Goal: Information Seeking & Learning: Learn about a topic

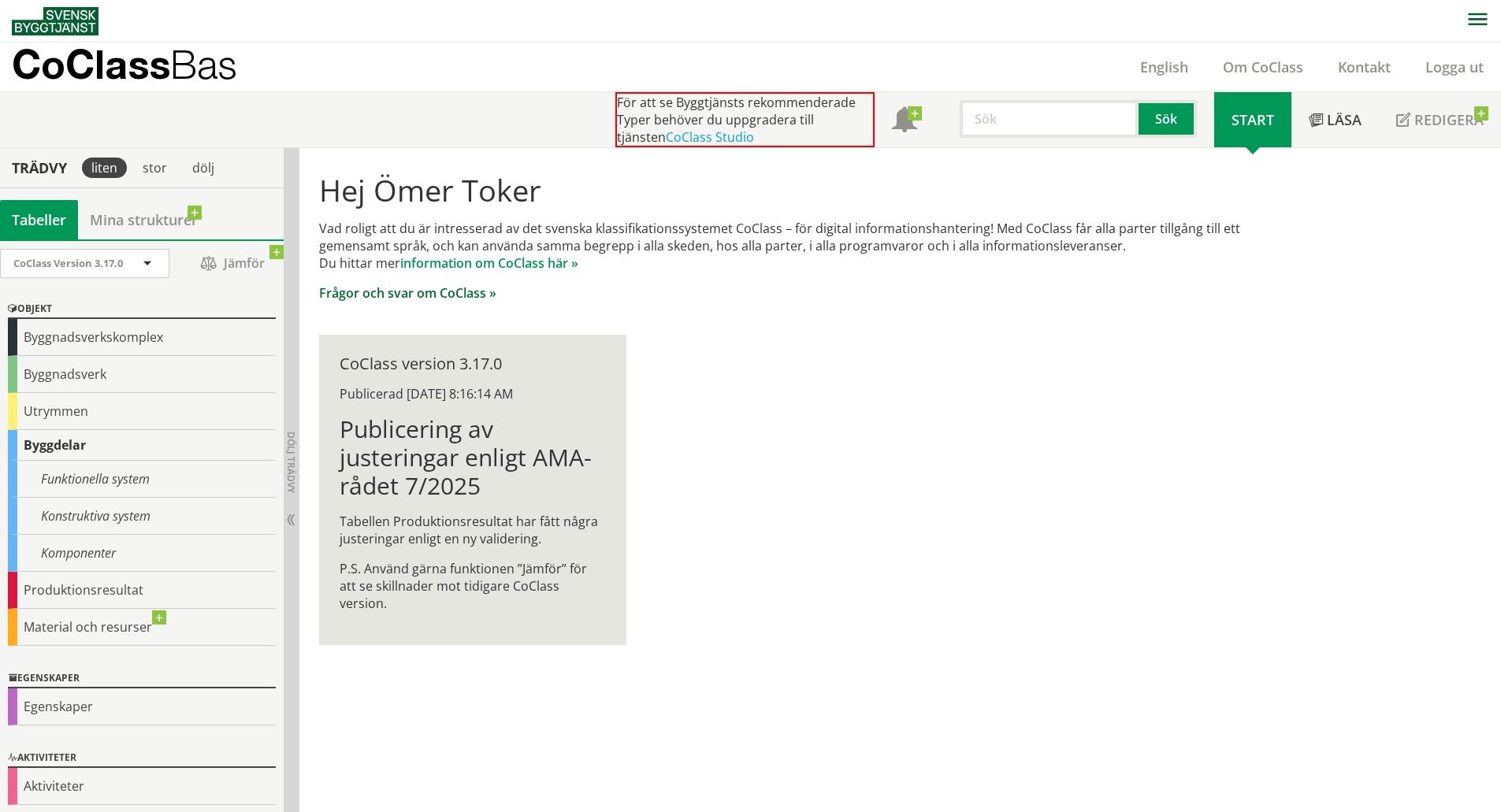
click at [481, 295] on link "Frågor och svar om CoClass »" at bounding box center [407, 293] width 177 height 17
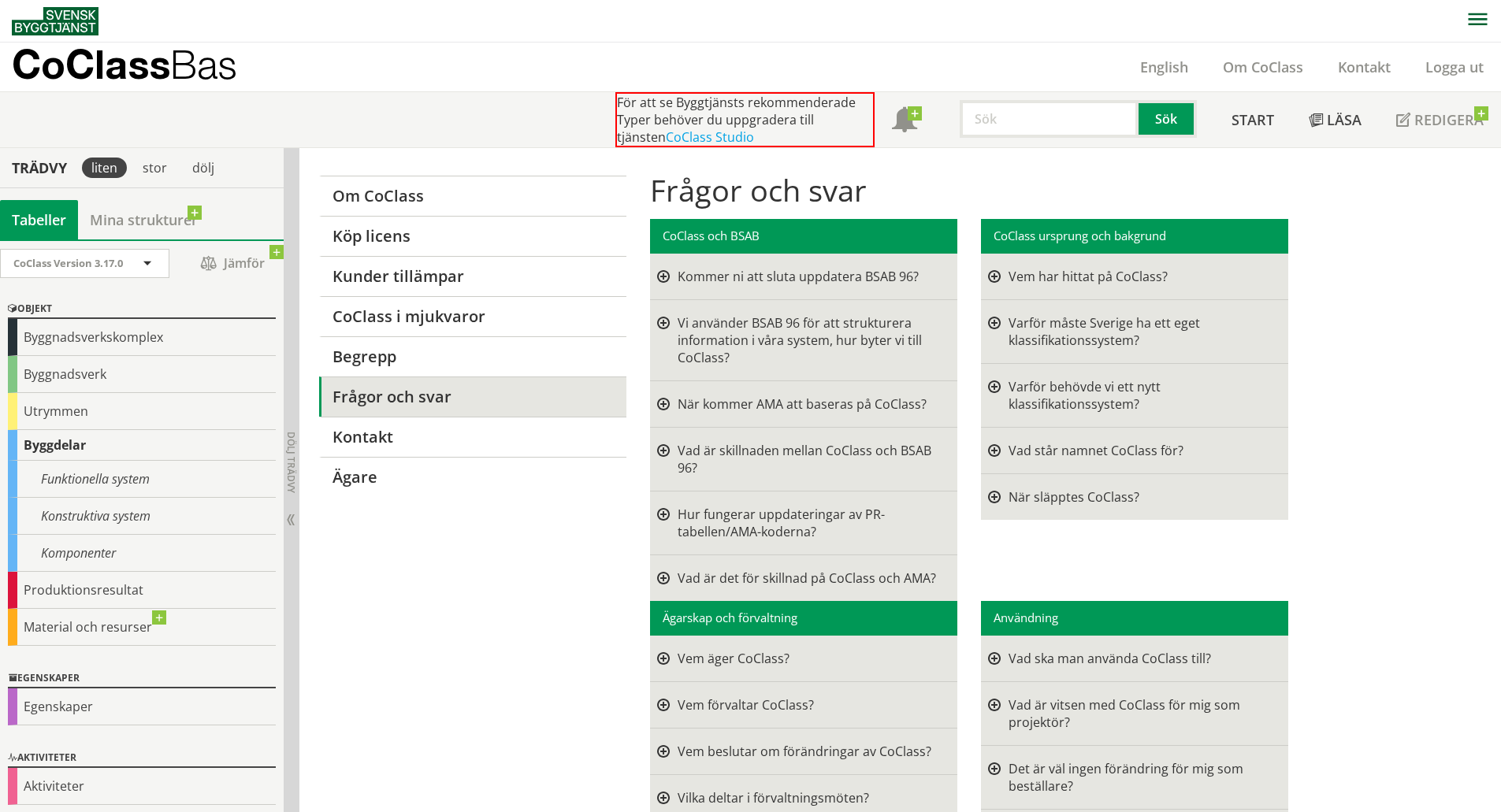
click at [660, 449] on div at bounding box center [663, 459] width 12 height 34
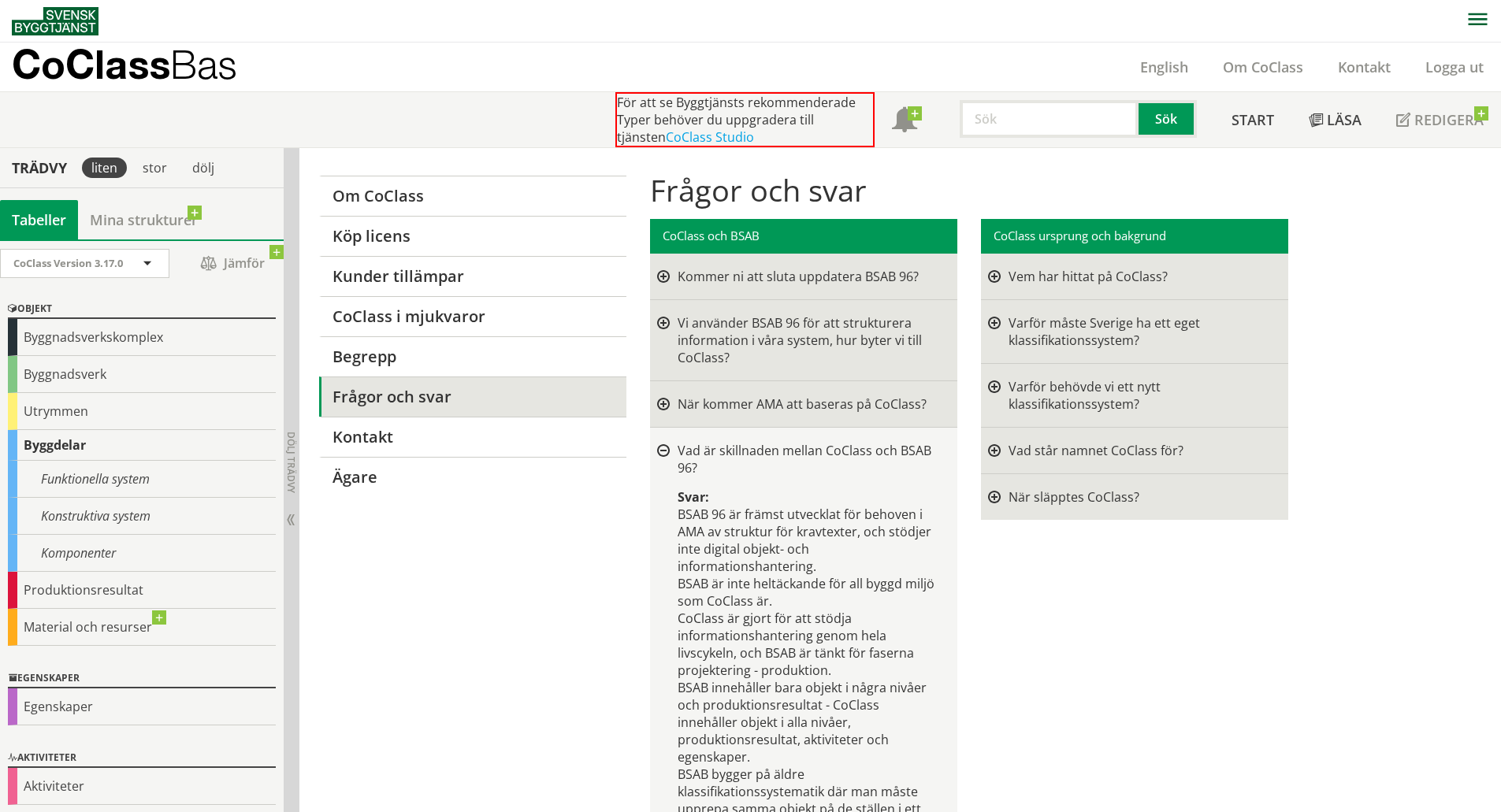
click at [660, 449] on div at bounding box center [663, 450] width 12 height 12
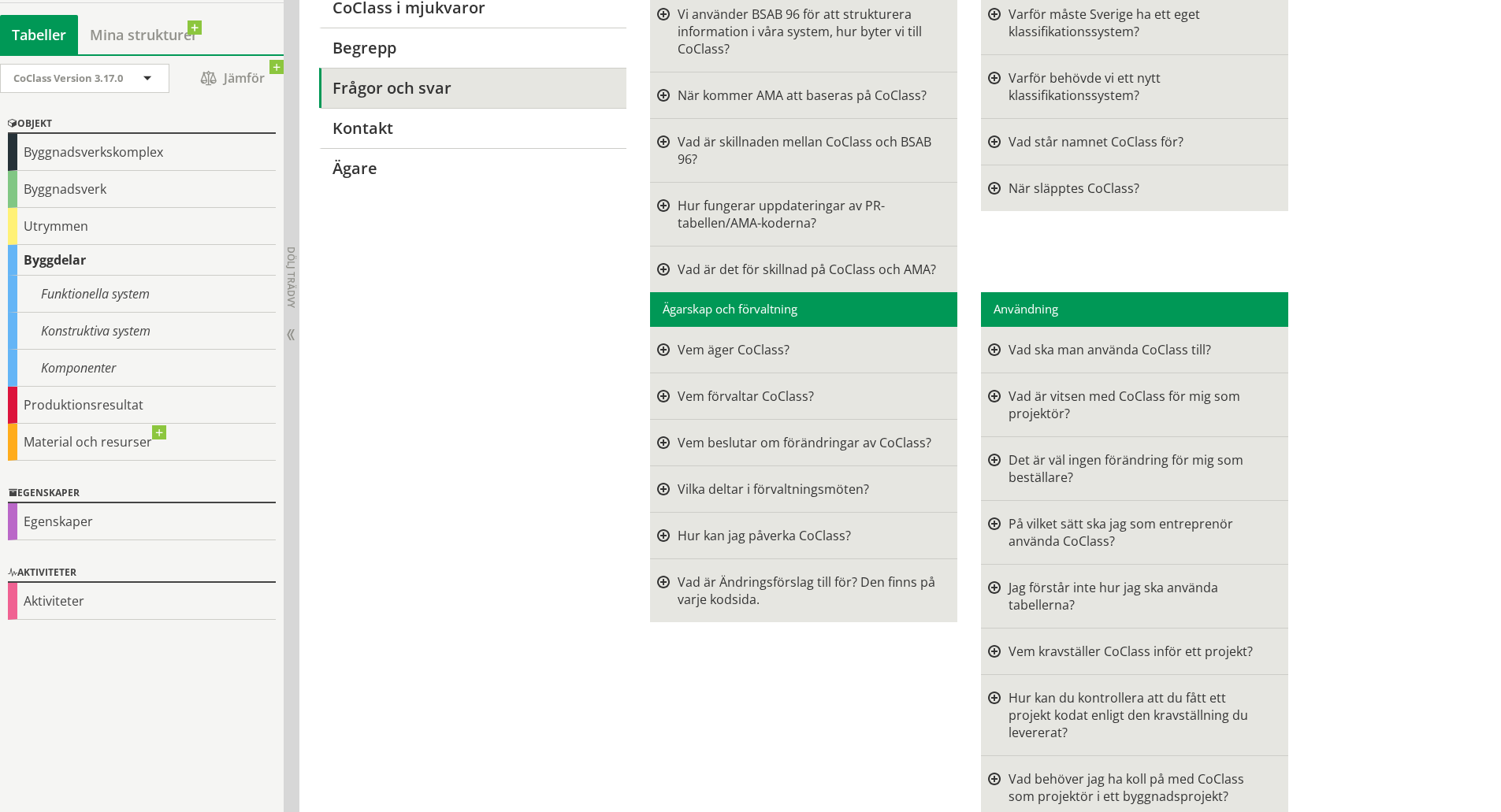
scroll to position [315, 0]
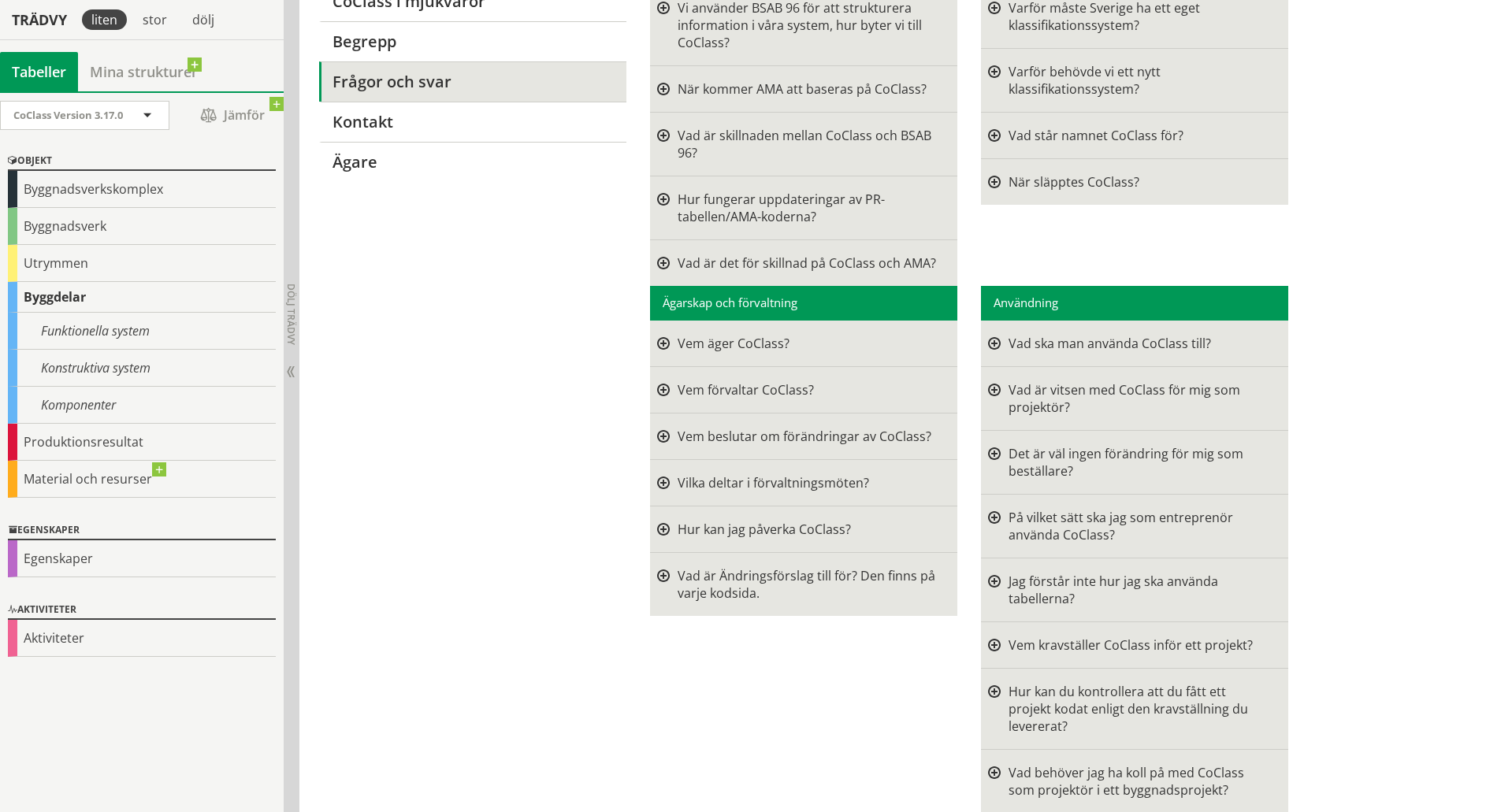
click at [992, 339] on div at bounding box center [994, 343] width 12 height 17
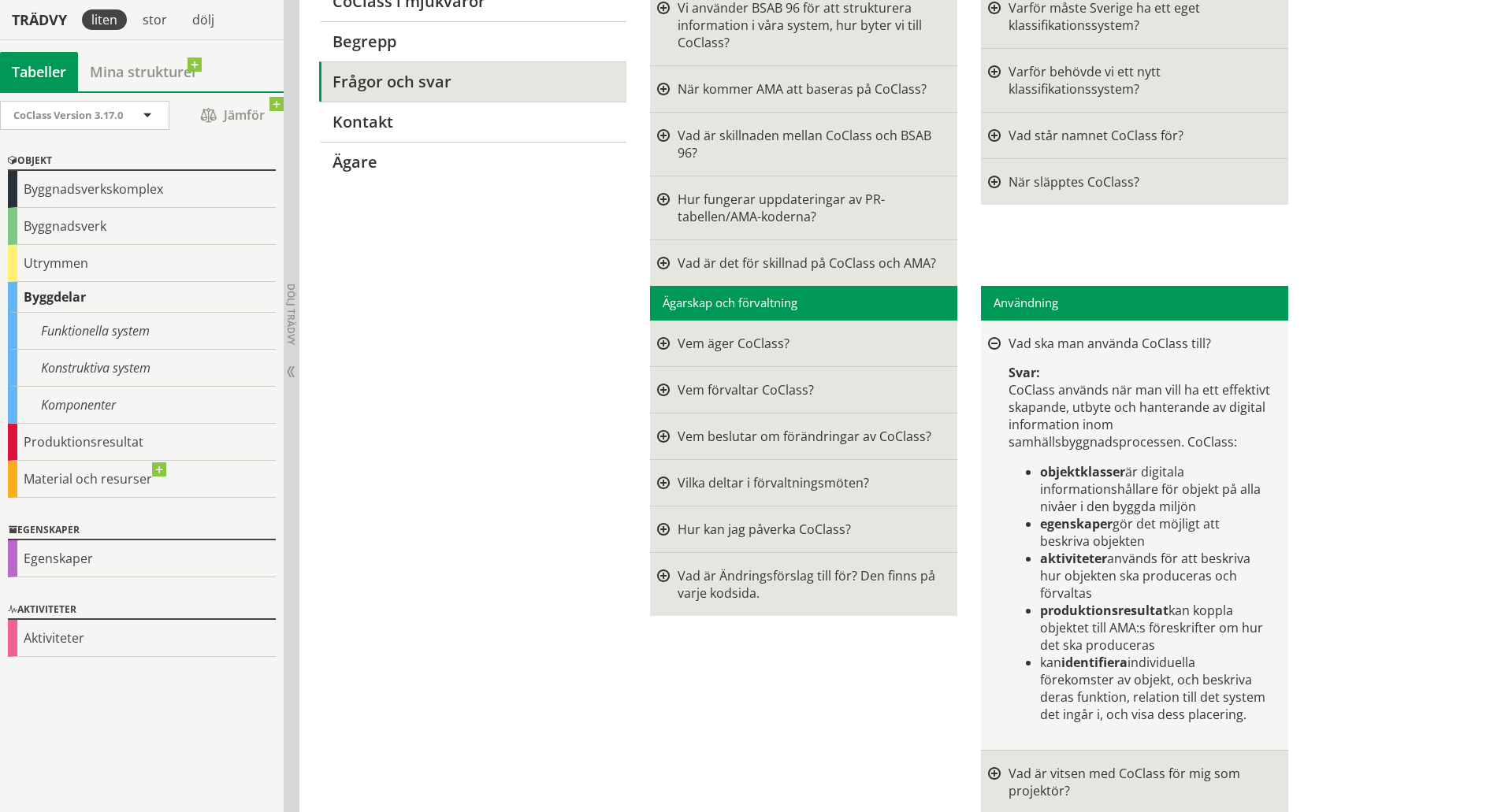
click at [992, 339] on div at bounding box center [994, 344] width 12 height 12
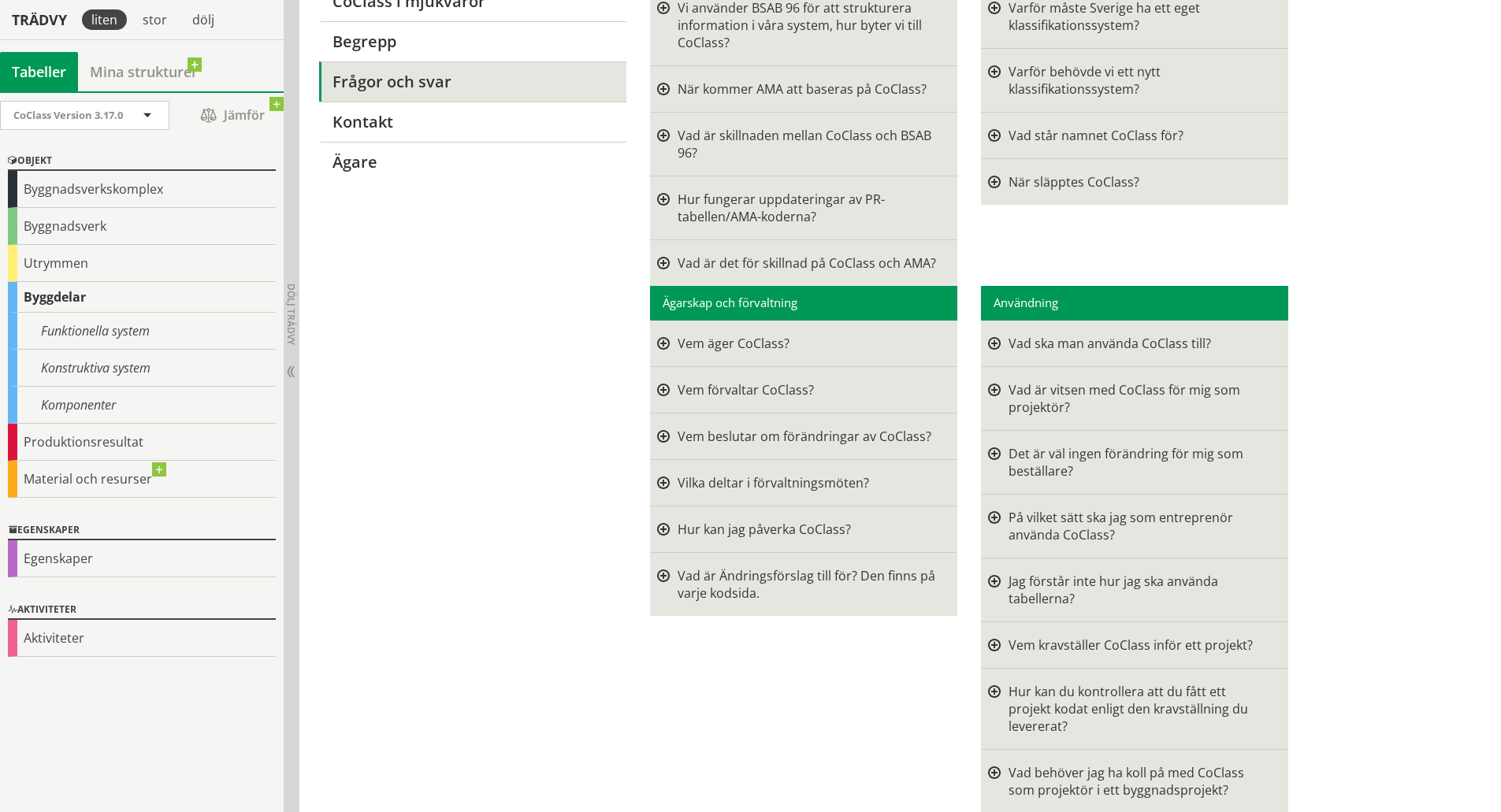
click at [990, 388] on div at bounding box center [994, 398] width 12 height 34
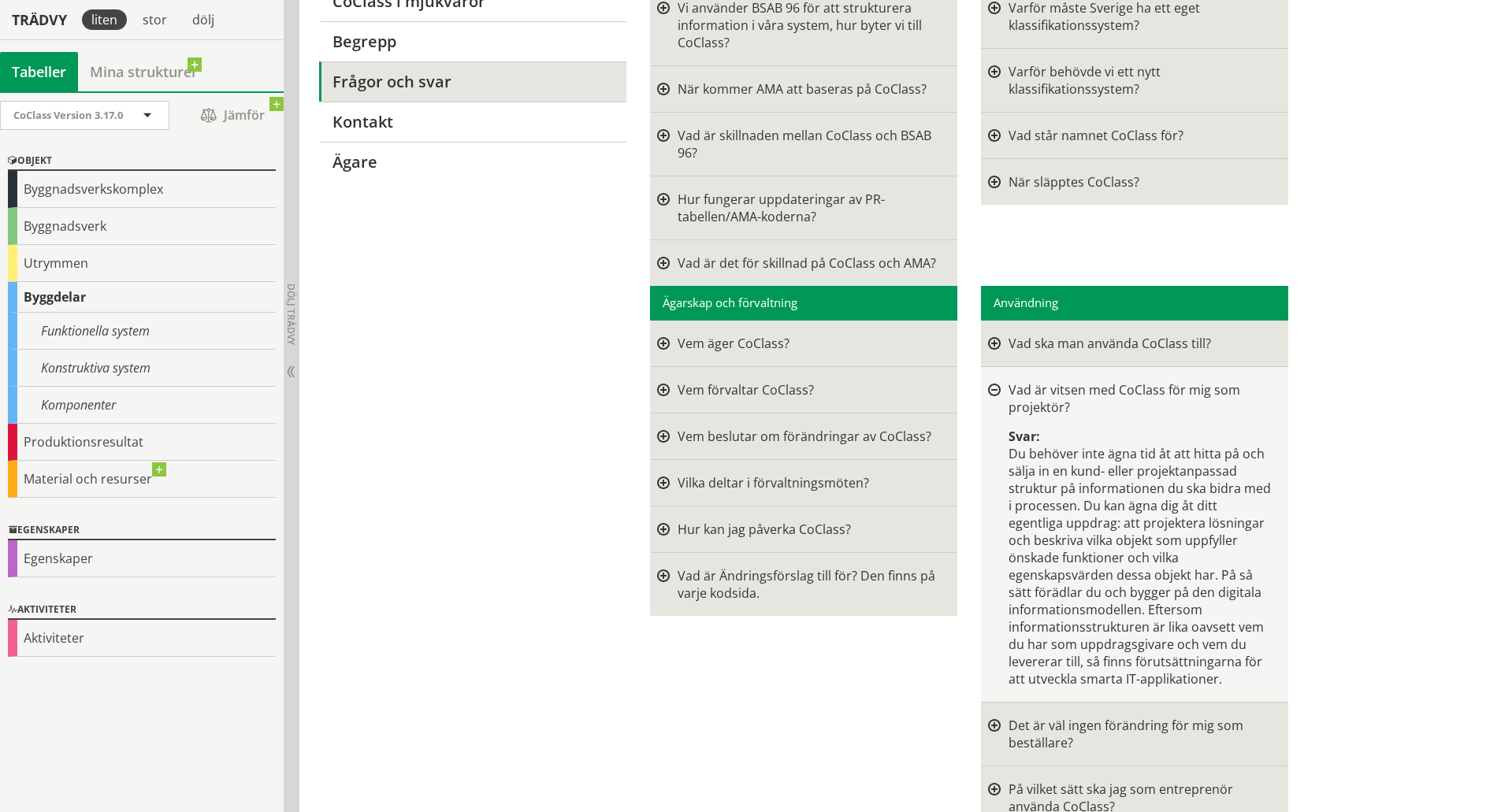
click at [993, 388] on div at bounding box center [994, 390] width 12 height 12
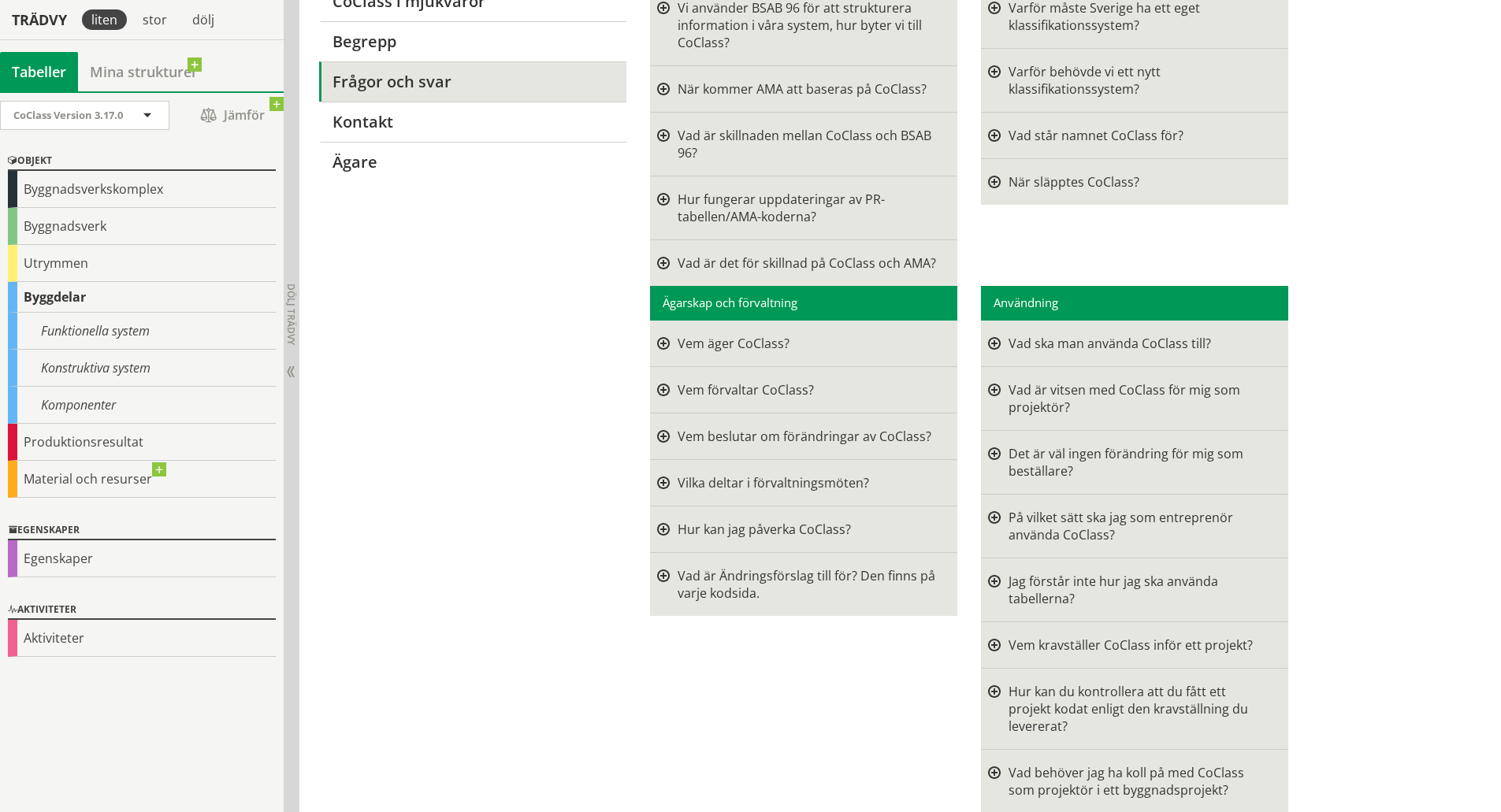
click at [994, 582] on div at bounding box center [994, 590] width 12 height 34
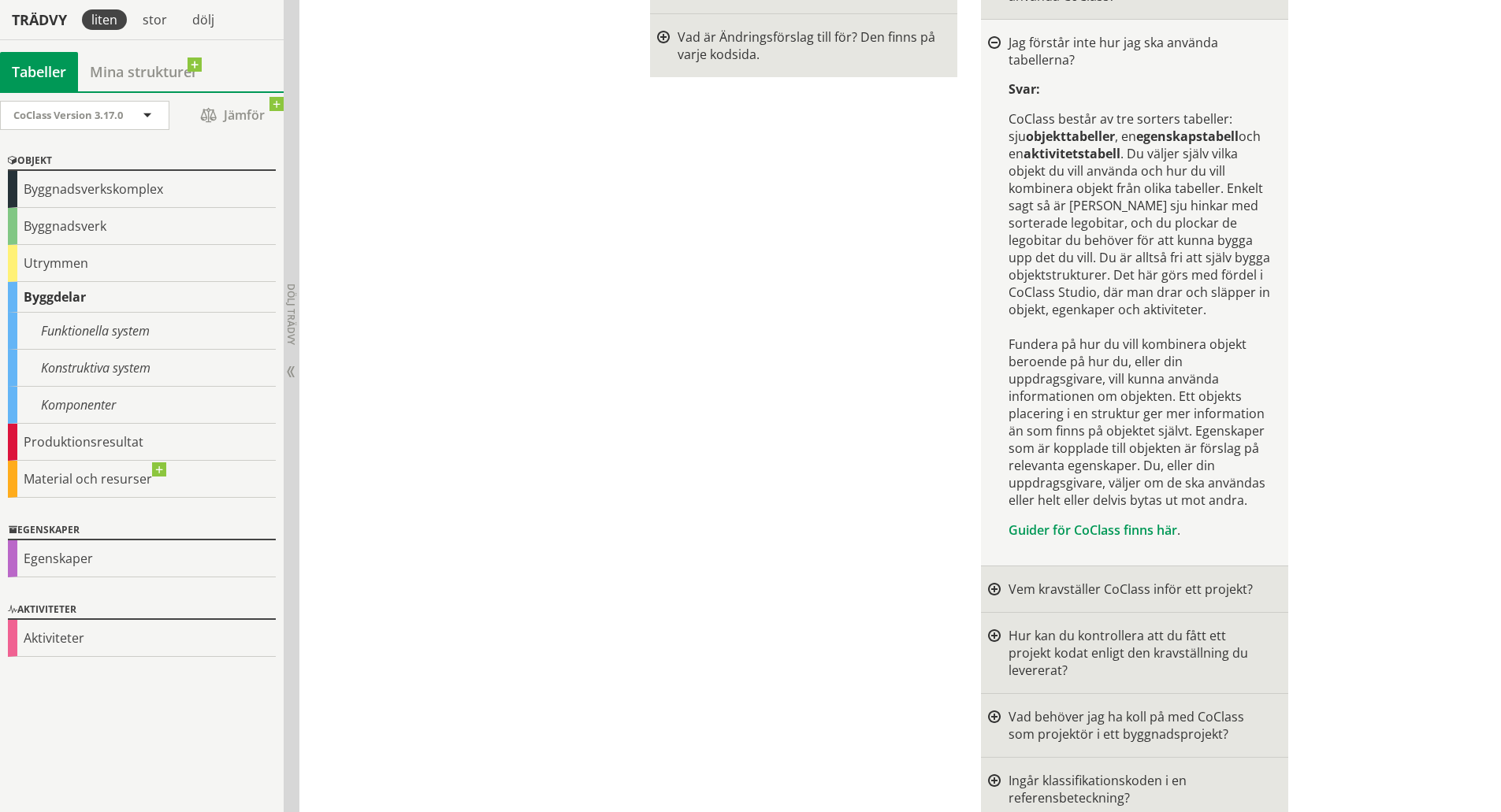
scroll to position [867, 0]
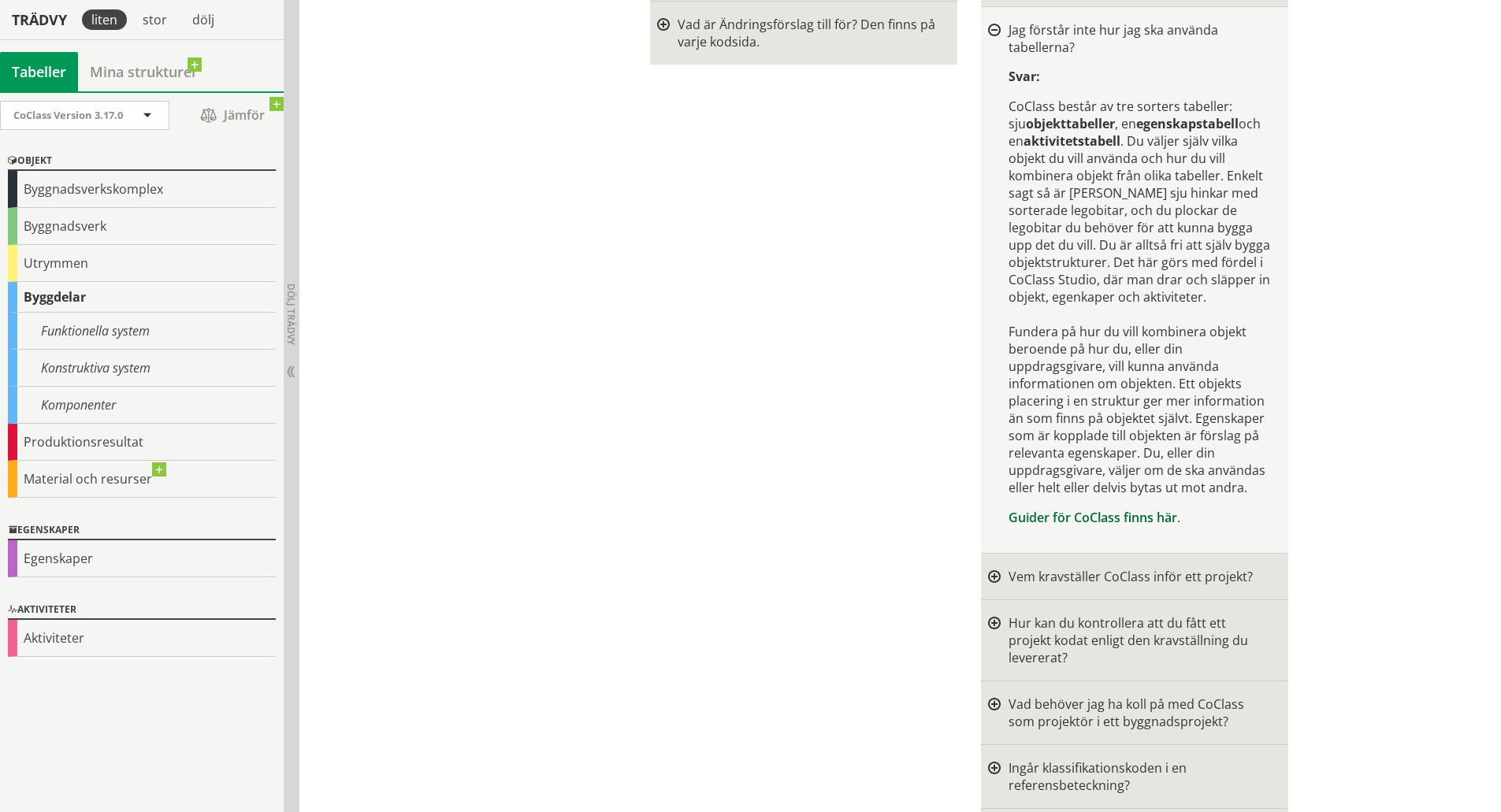
click at [1058, 522] on link "Guider för CoClass finns här" at bounding box center [1093, 517] width 169 height 17
click at [158, 123] on div "CoClass Version 3.17.0" at bounding box center [85, 116] width 168 height 28
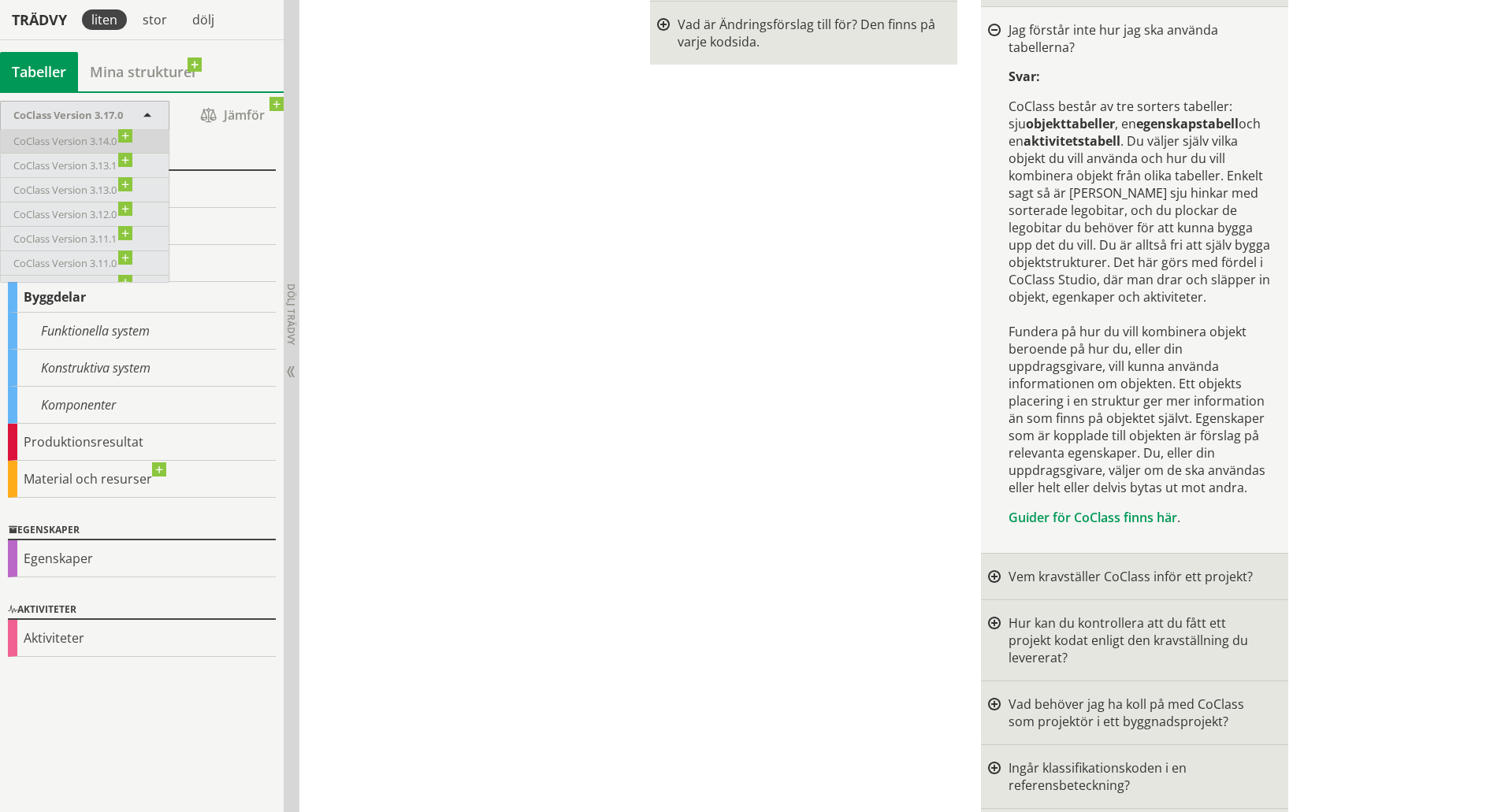
scroll to position [0, 0]
click at [152, 15] on div "stor" at bounding box center [154, 20] width 43 height 20
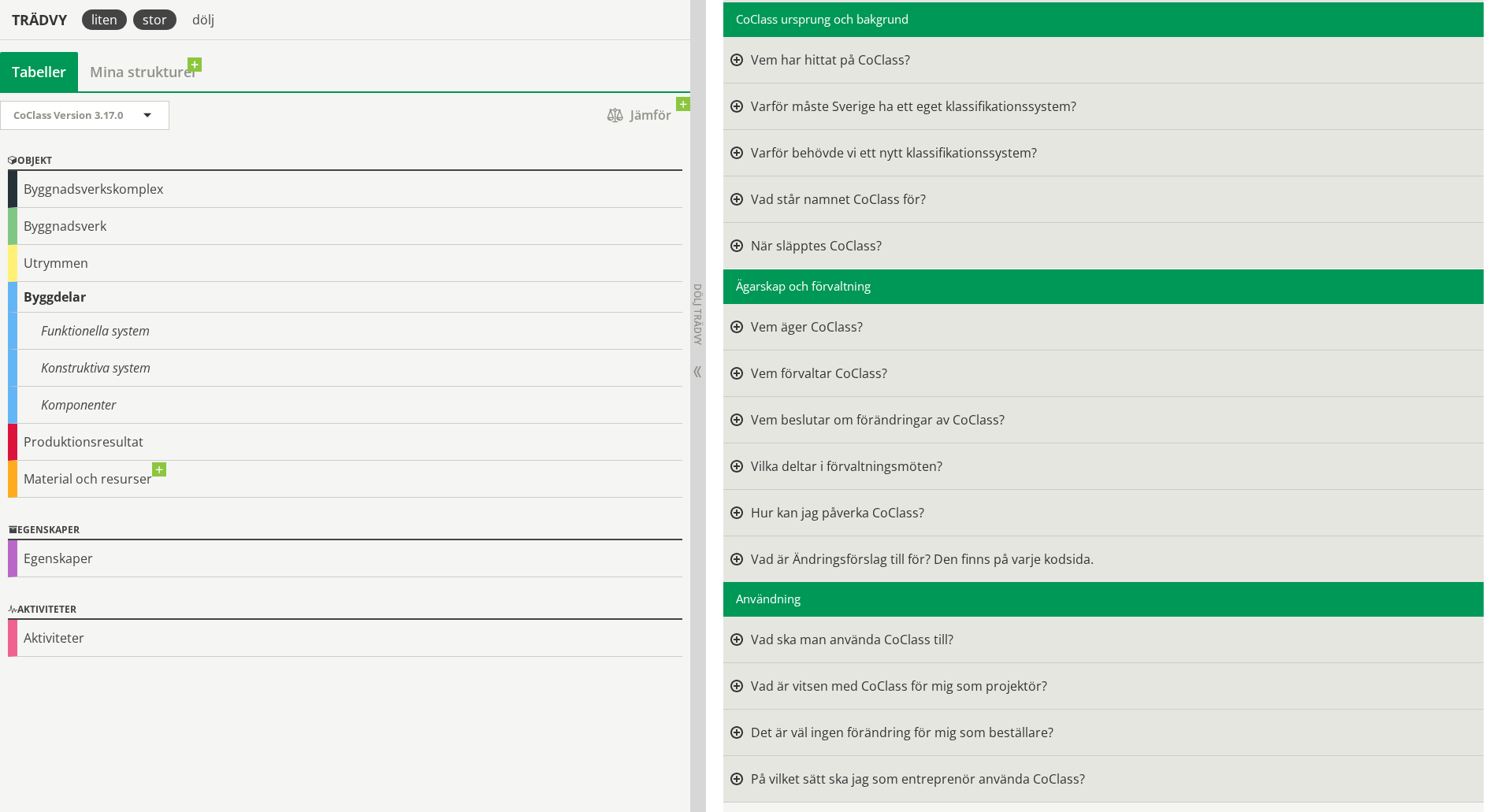
click at [118, 20] on div "liten" at bounding box center [104, 20] width 45 height 20
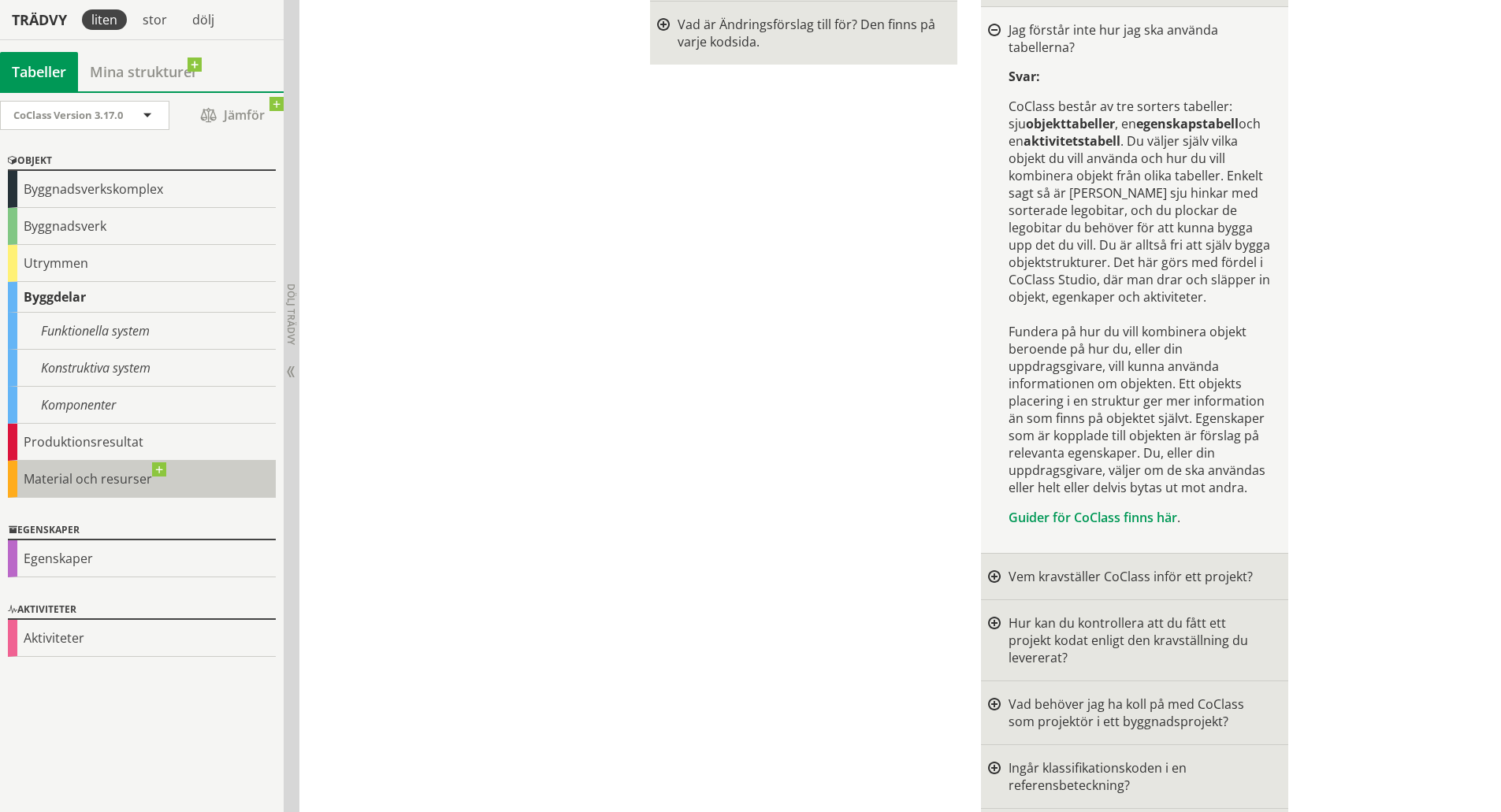
click at [105, 475] on div "Material och resurser" at bounding box center [142, 479] width 268 height 37
click at [163, 467] on div "Material och resurser" at bounding box center [142, 479] width 268 height 37
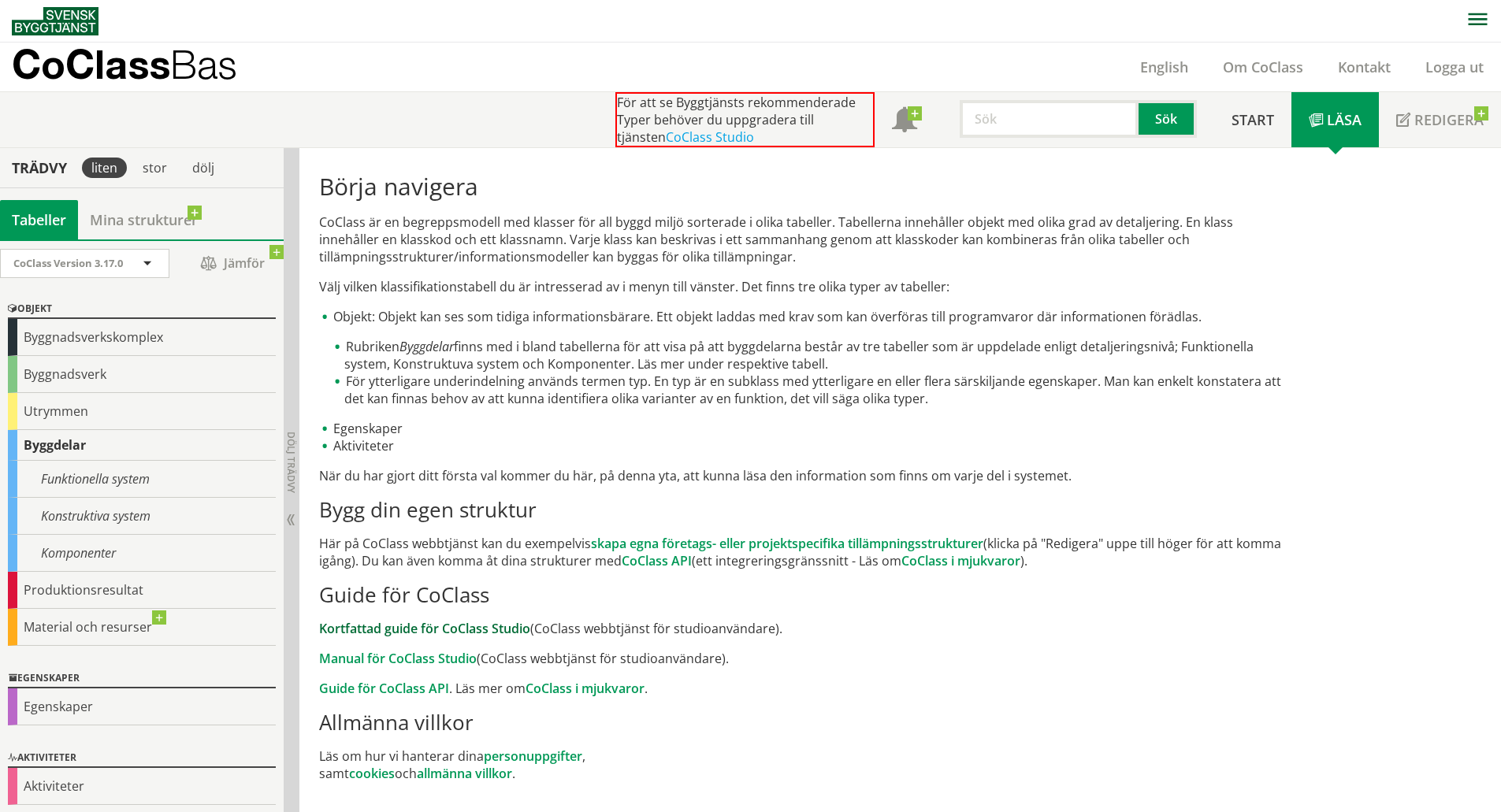
click at [499, 630] on link "Kortfattad guide för CoClass Studio" at bounding box center [424, 628] width 211 height 17
click at [78, 17] on img at bounding box center [55, 21] width 87 height 29
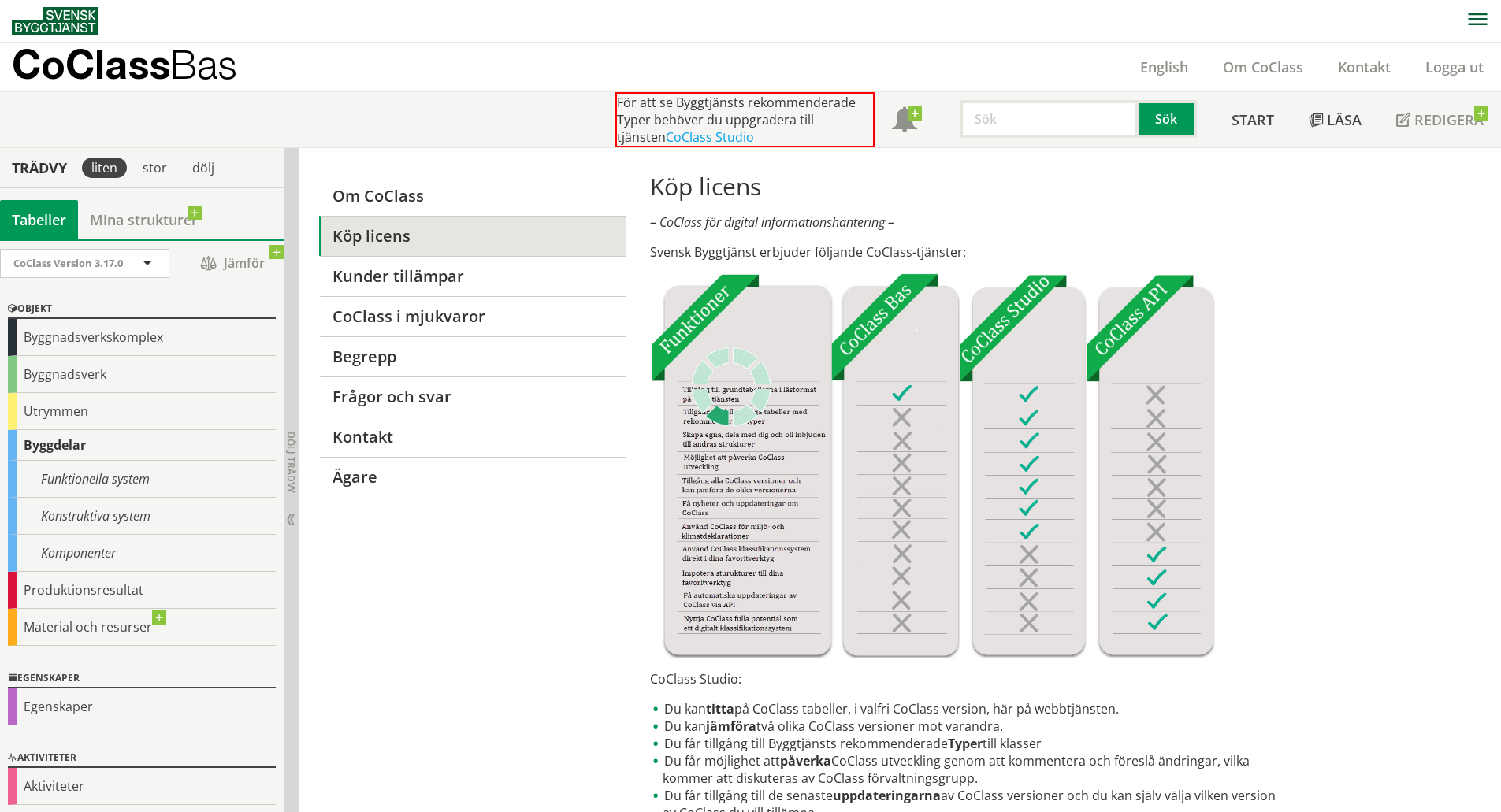
scroll to position [148, 0]
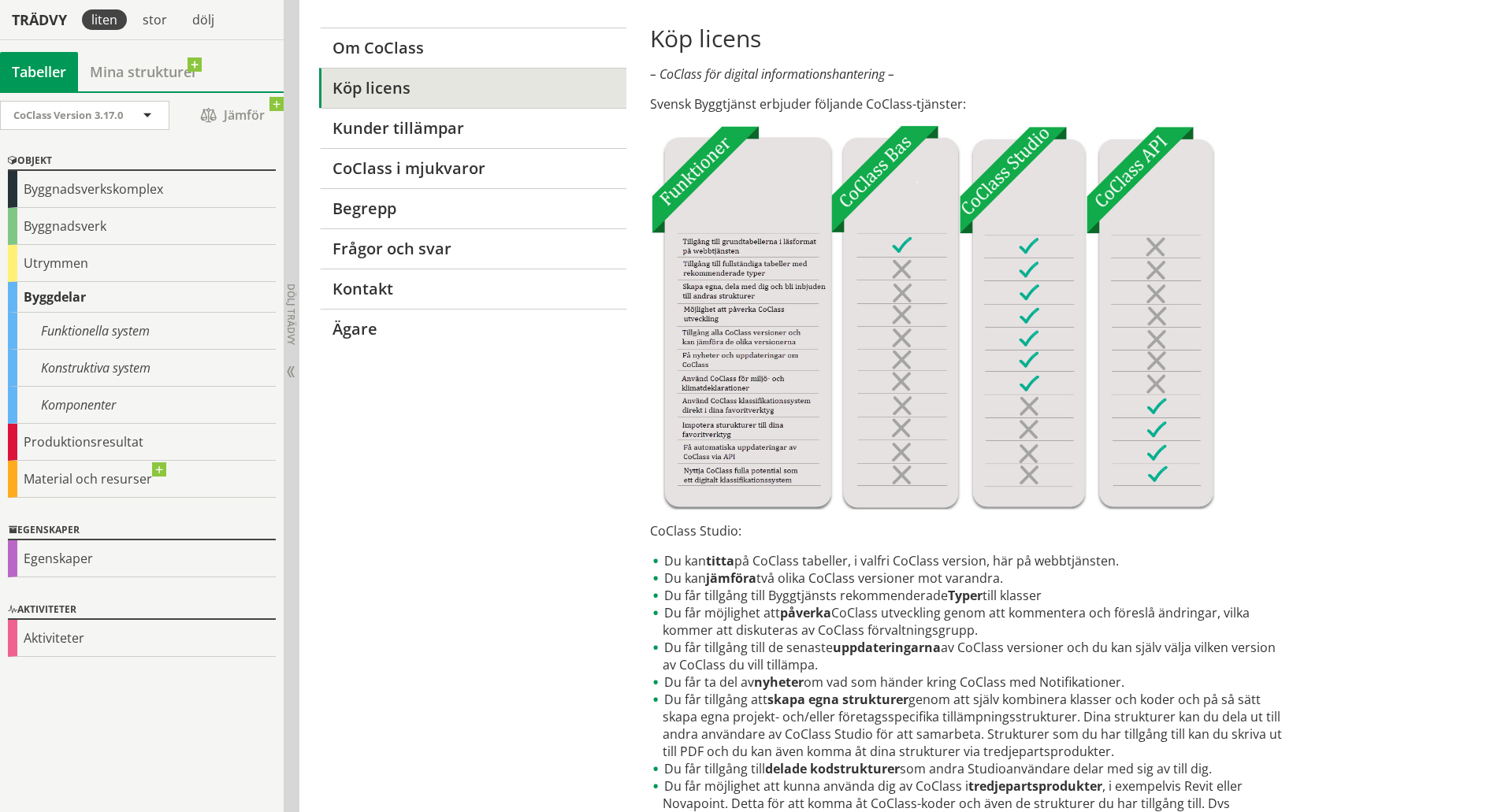
click at [158, 468] on div "Material och resurser" at bounding box center [142, 479] width 268 height 37
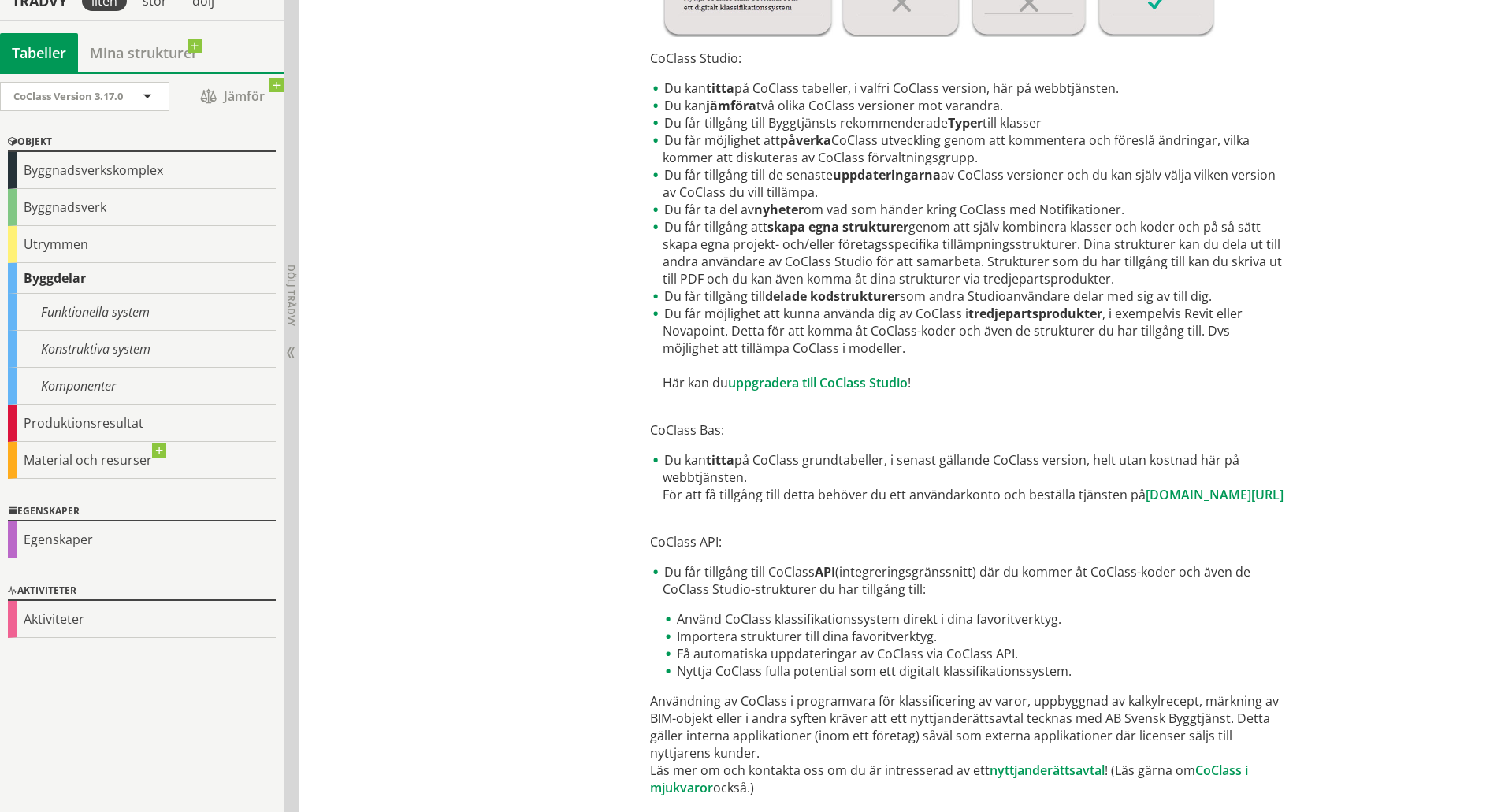
scroll to position [542, 0]
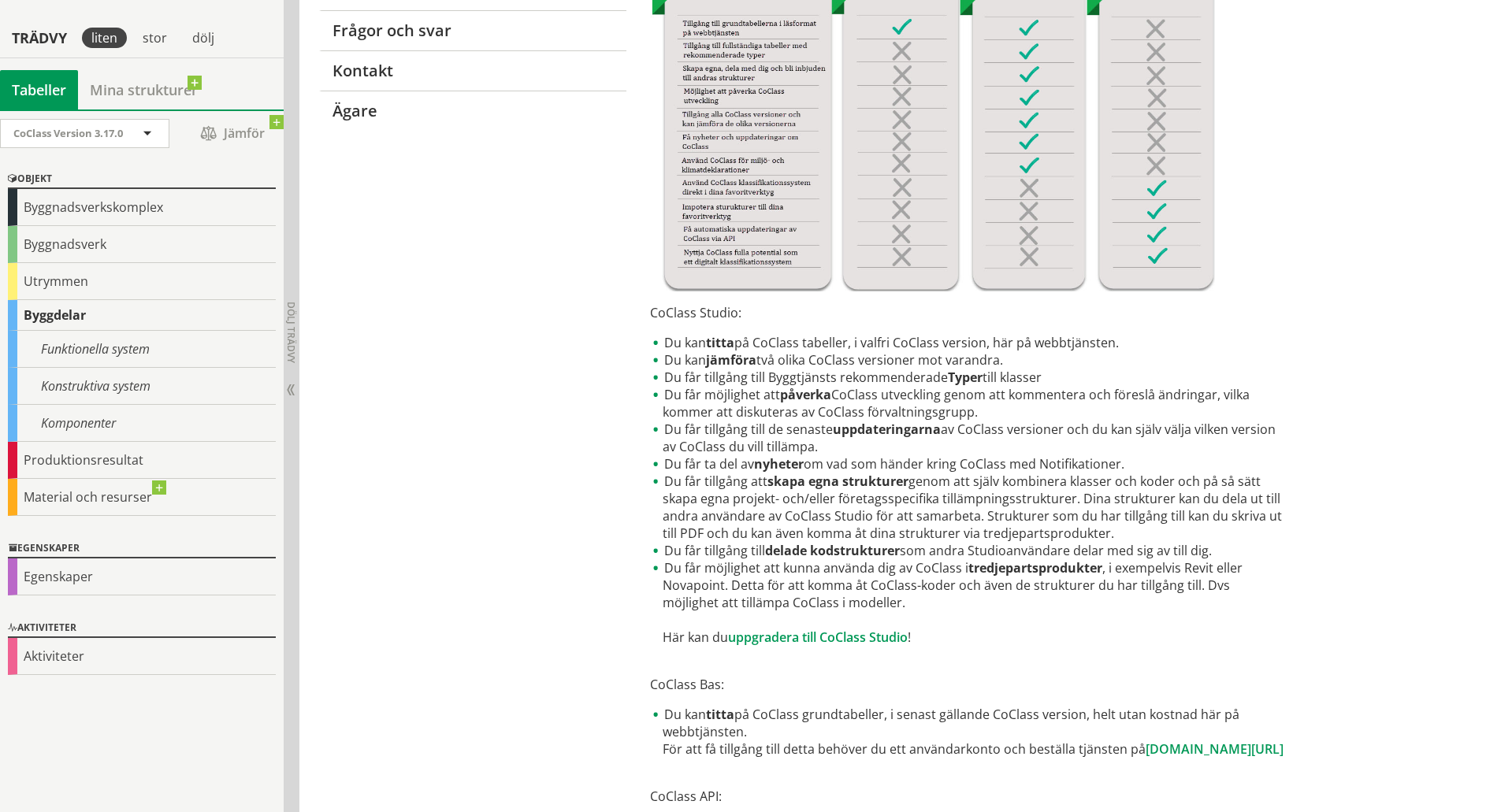
scroll to position [384, 0]
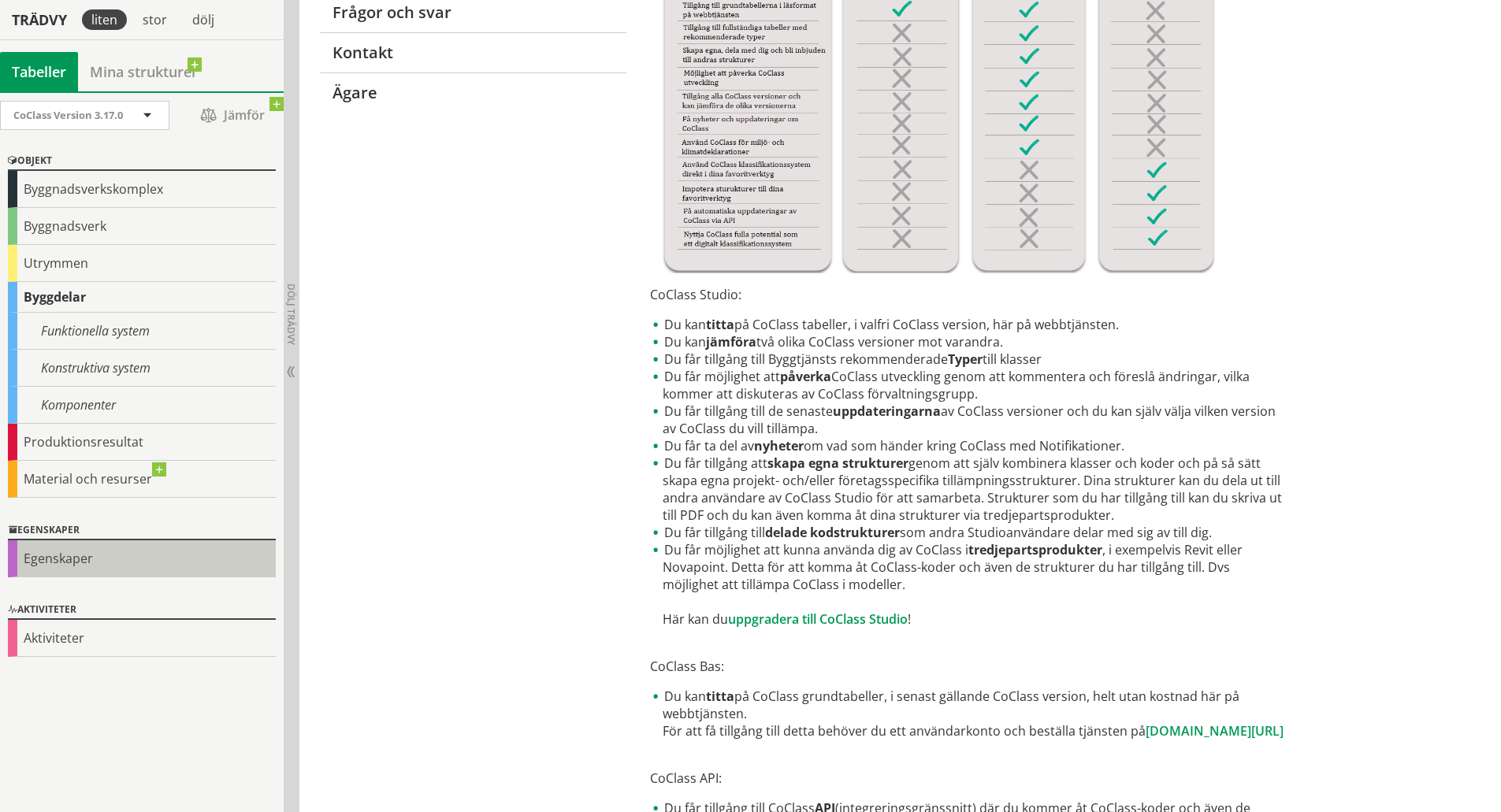
click at [74, 555] on div "Egenskaper" at bounding box center [142, 558] width 268 height 37
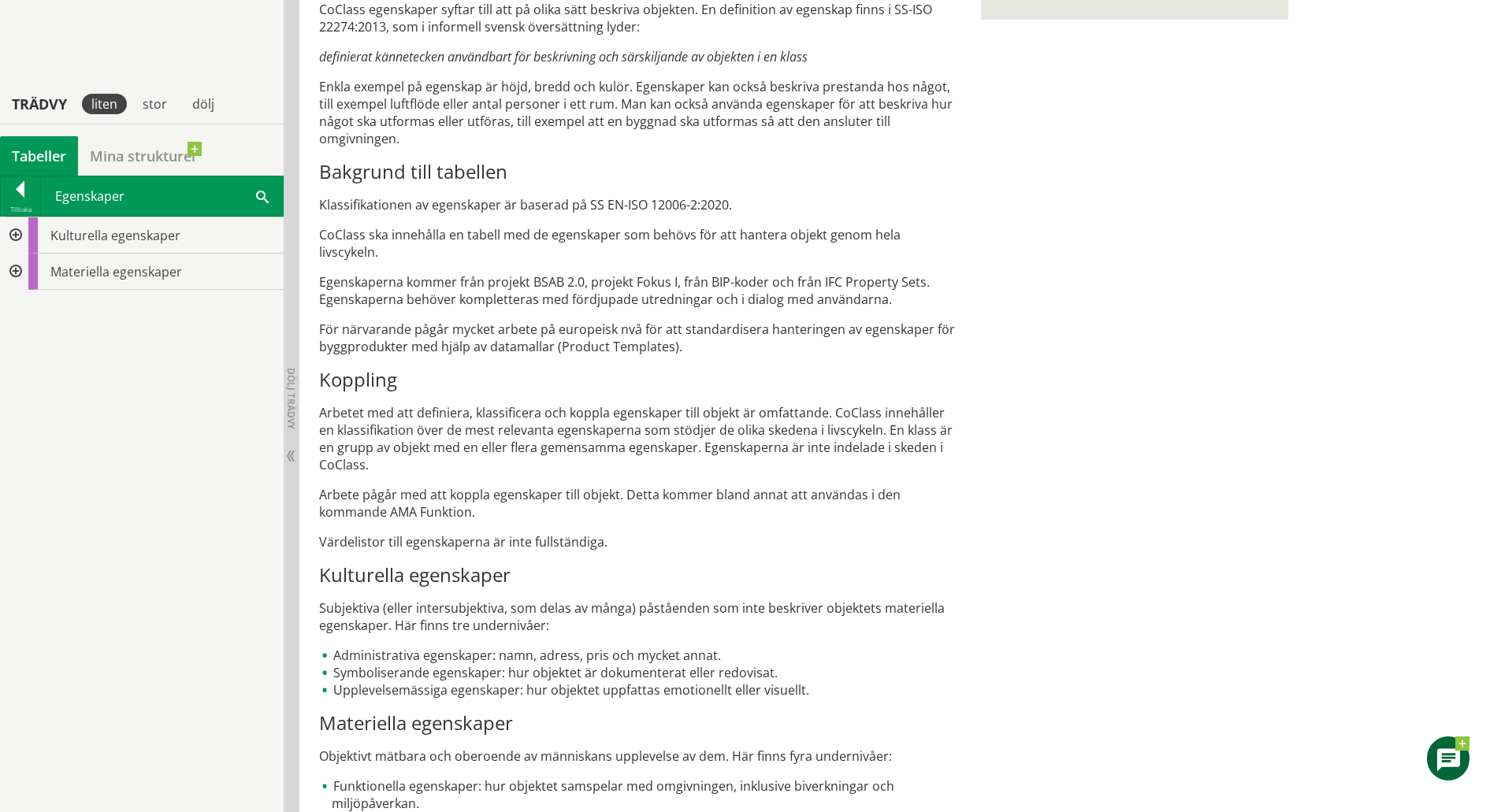
scroll to position [657, 0]
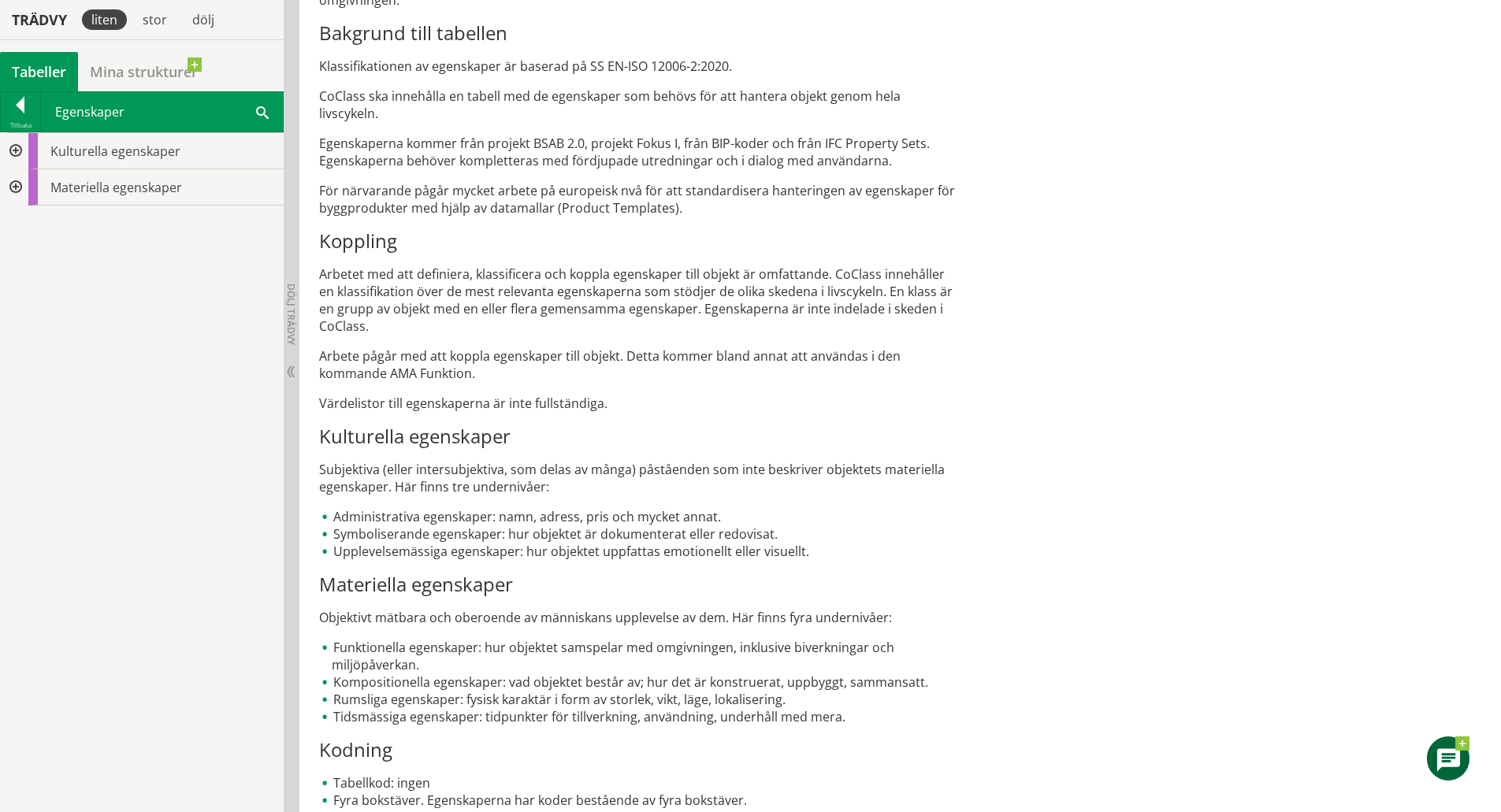
click at [17, 187] on div at bounding box center [14, 188] width 29 height 36
click at [29, 224] on div at bounding box center [26, 224] width 29 height 36
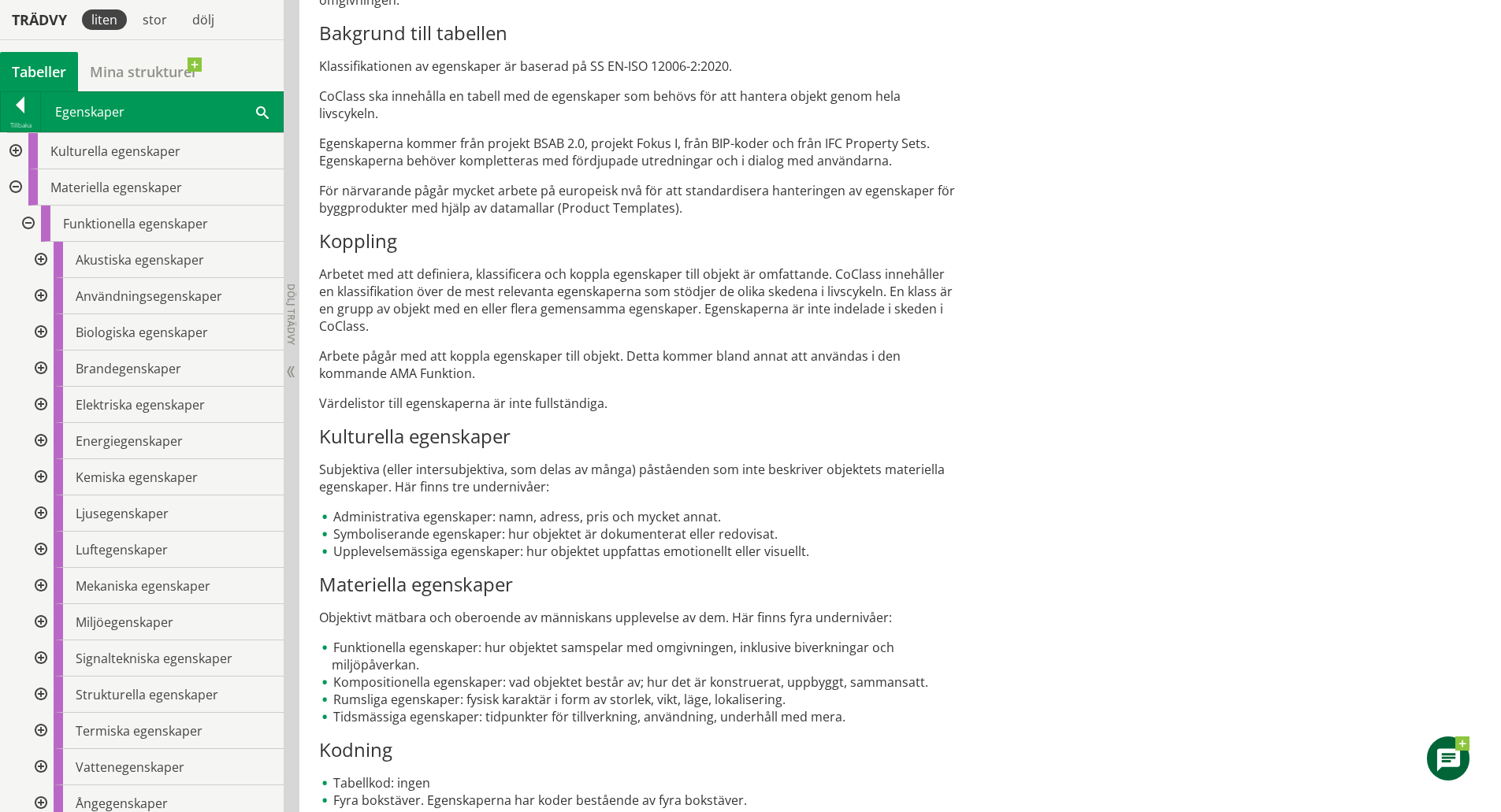
click at [42, 366] on div at bounding box center [39, 369] width 29 height 36
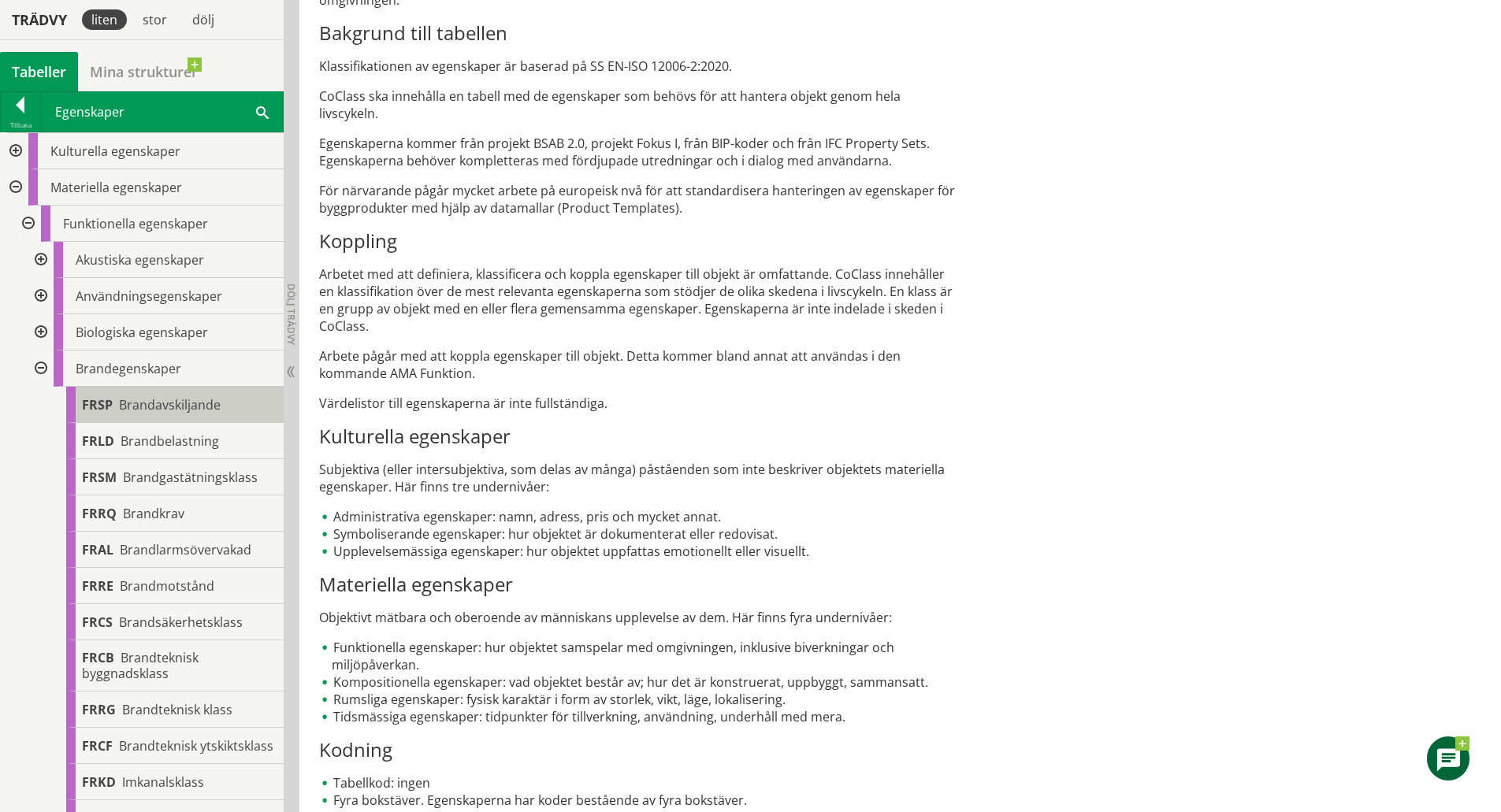
click at [129, 404] on span "Brandavskiljande" at bounding box center [170, 405] width 102 height 17
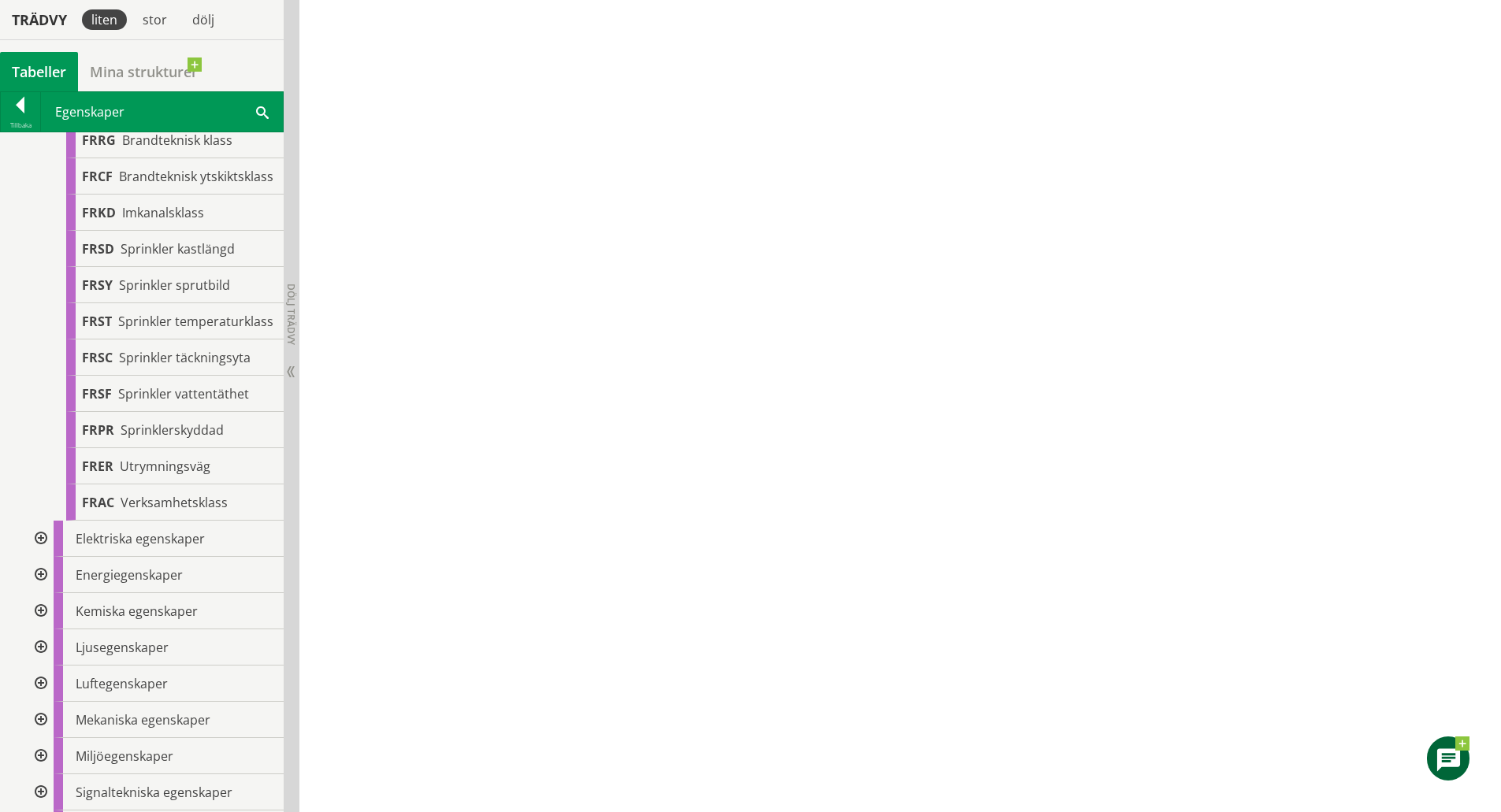
scroll to position [379, 0]
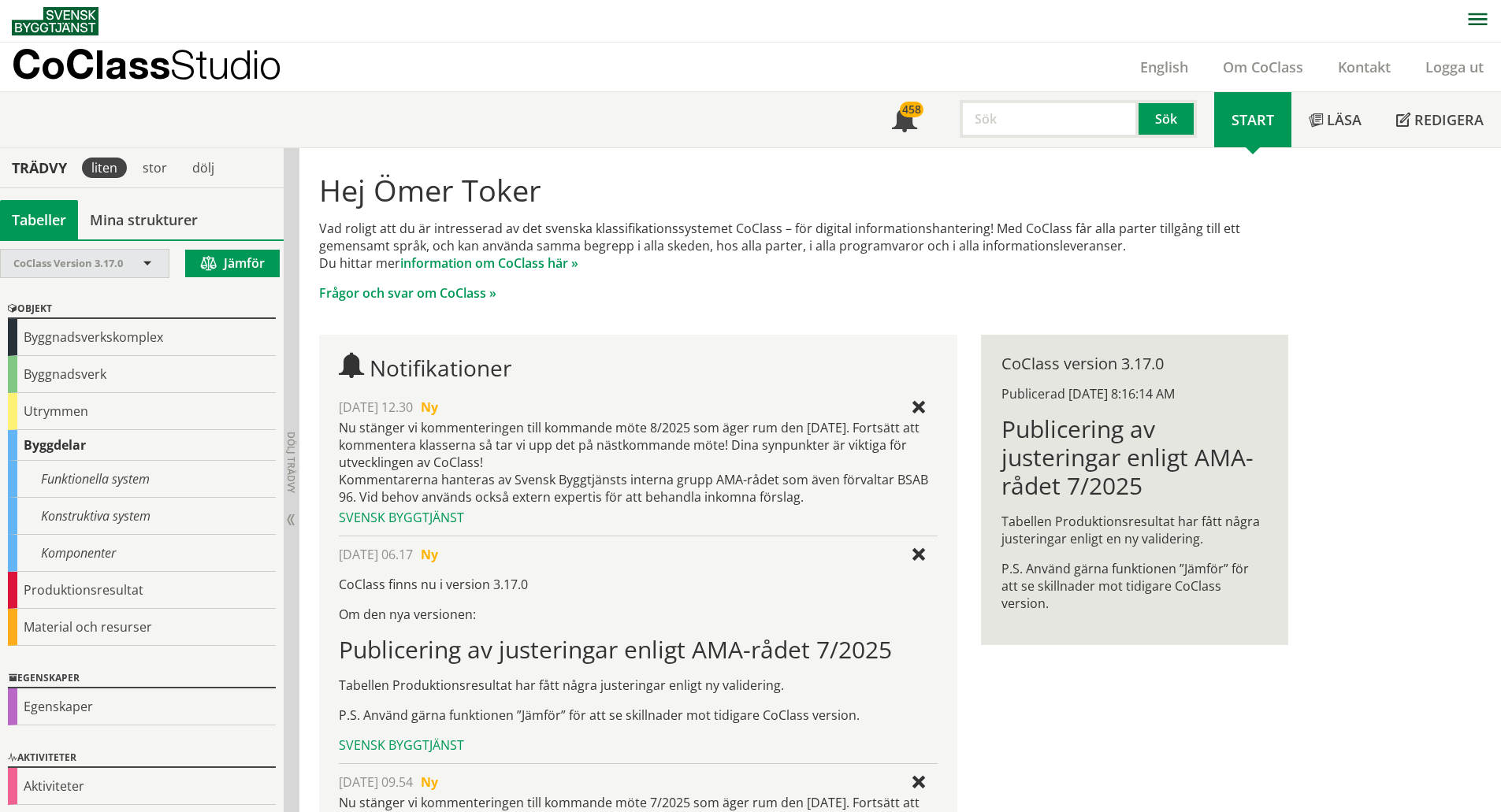
click at [149, 263] on span at bounding box center [147, 264] width 14 height 14
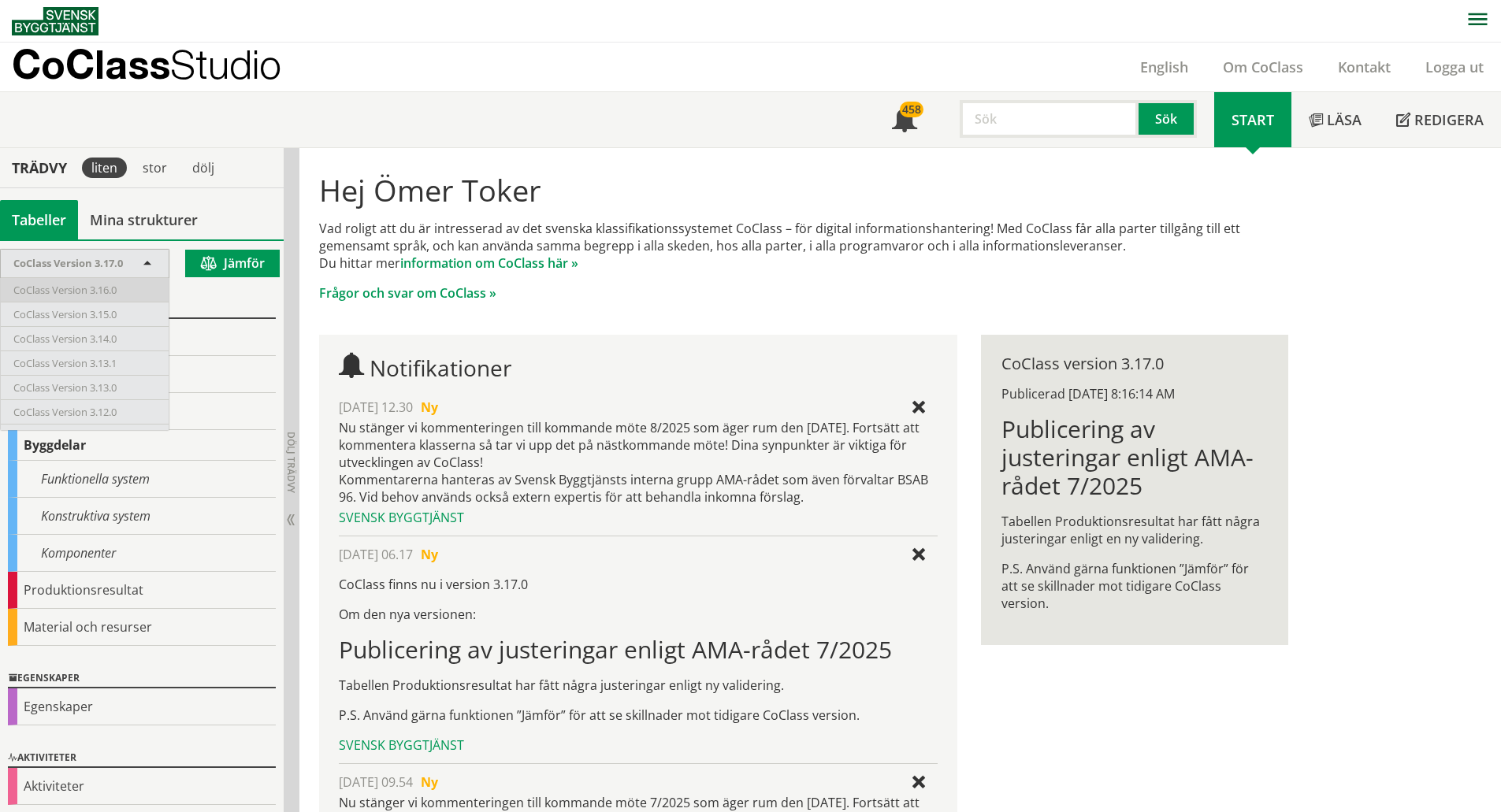
click at [117, 286] on span "CoClass Version 3.16.0" at bounding box center [64, 290] width 103 height 14
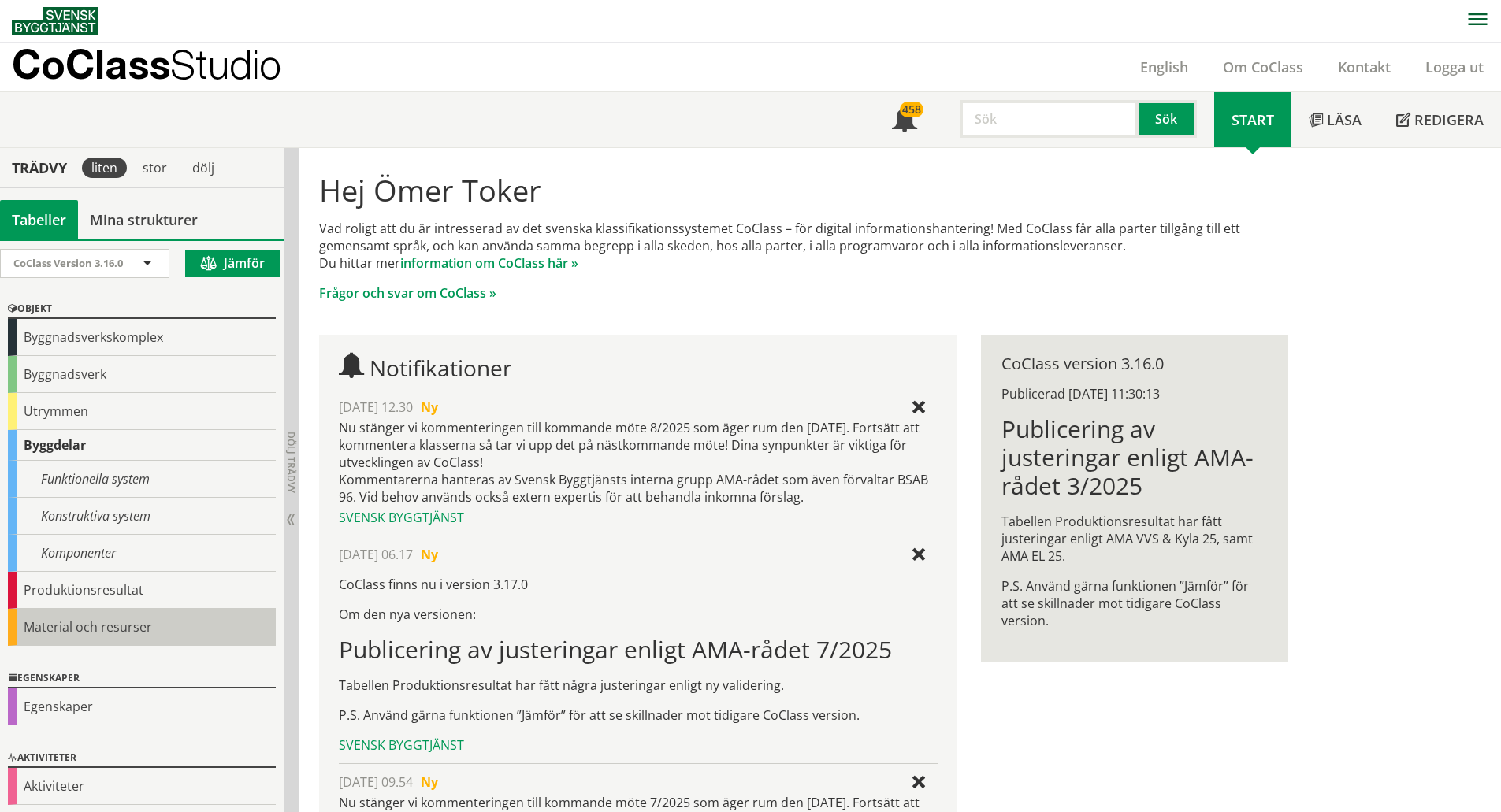
click at [113, 623] on div "Material och resurser" at bounding box center [142, 627] width 268 height 37
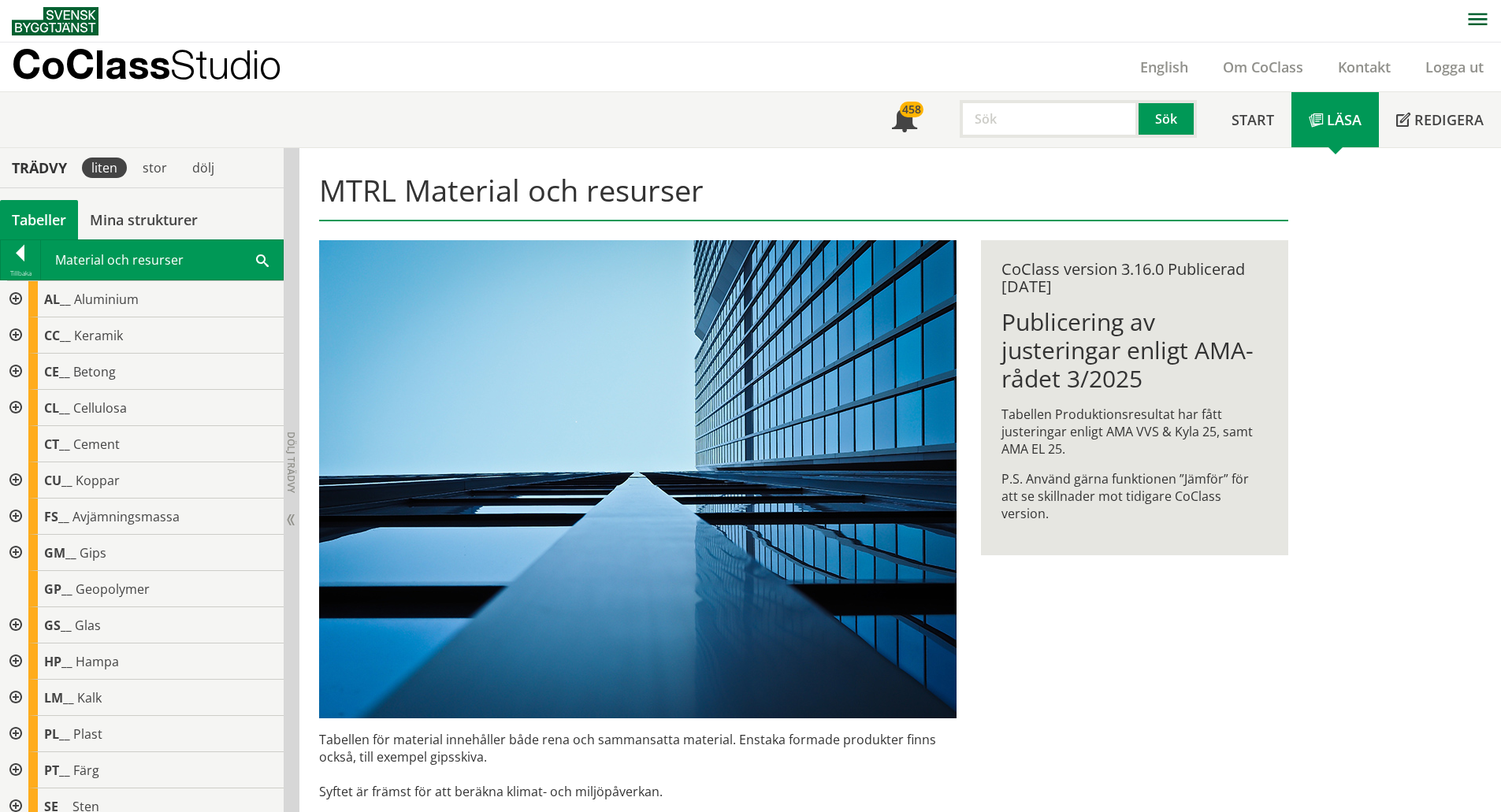
click at [11, 371] on div at bounding box center [14, 371] width 29 height 36
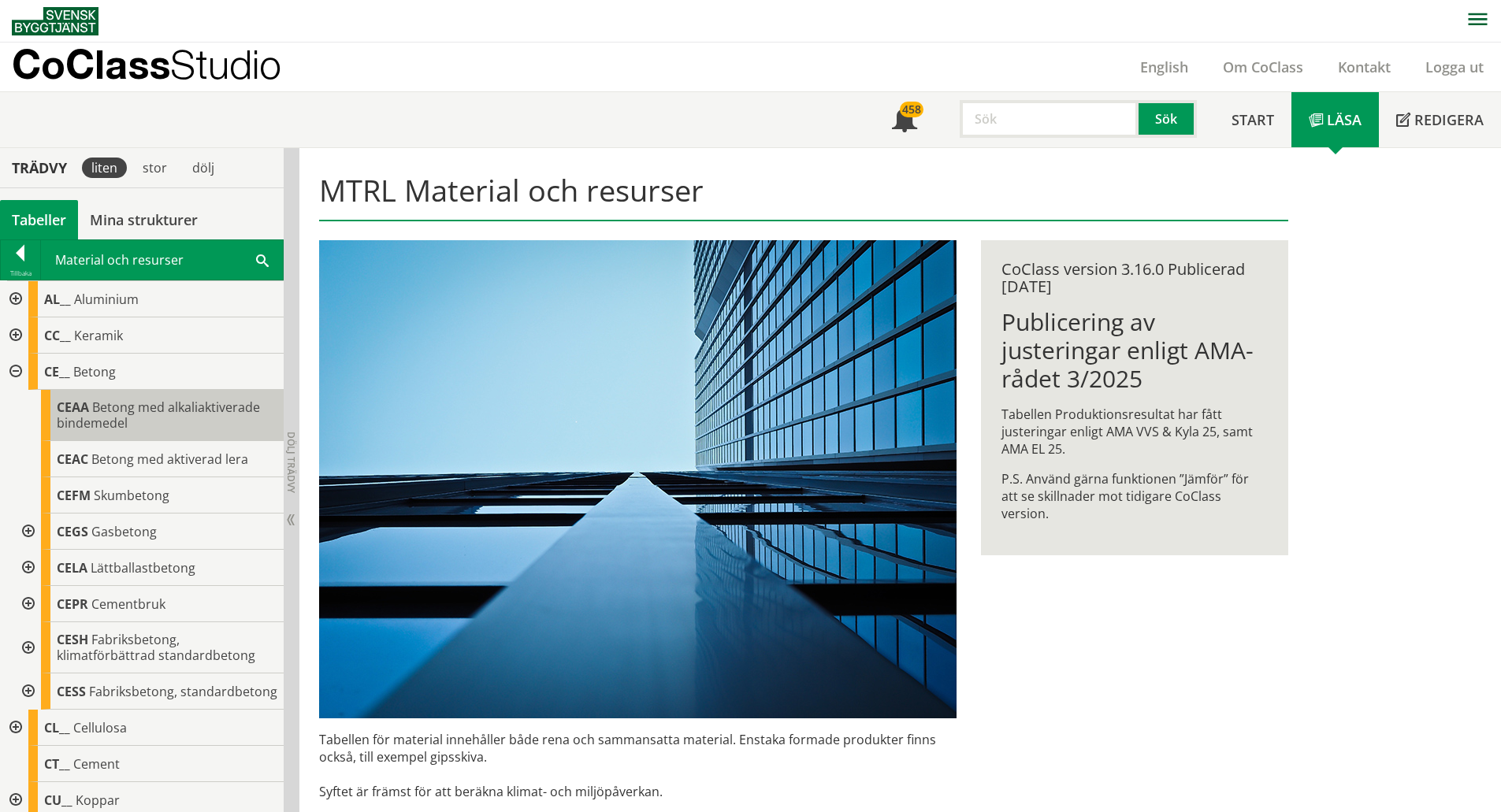
click at [117, 410] on span "Betong med alkaliaktiverade bindemedel" at bounding box center [158, 415] width 203 height 33
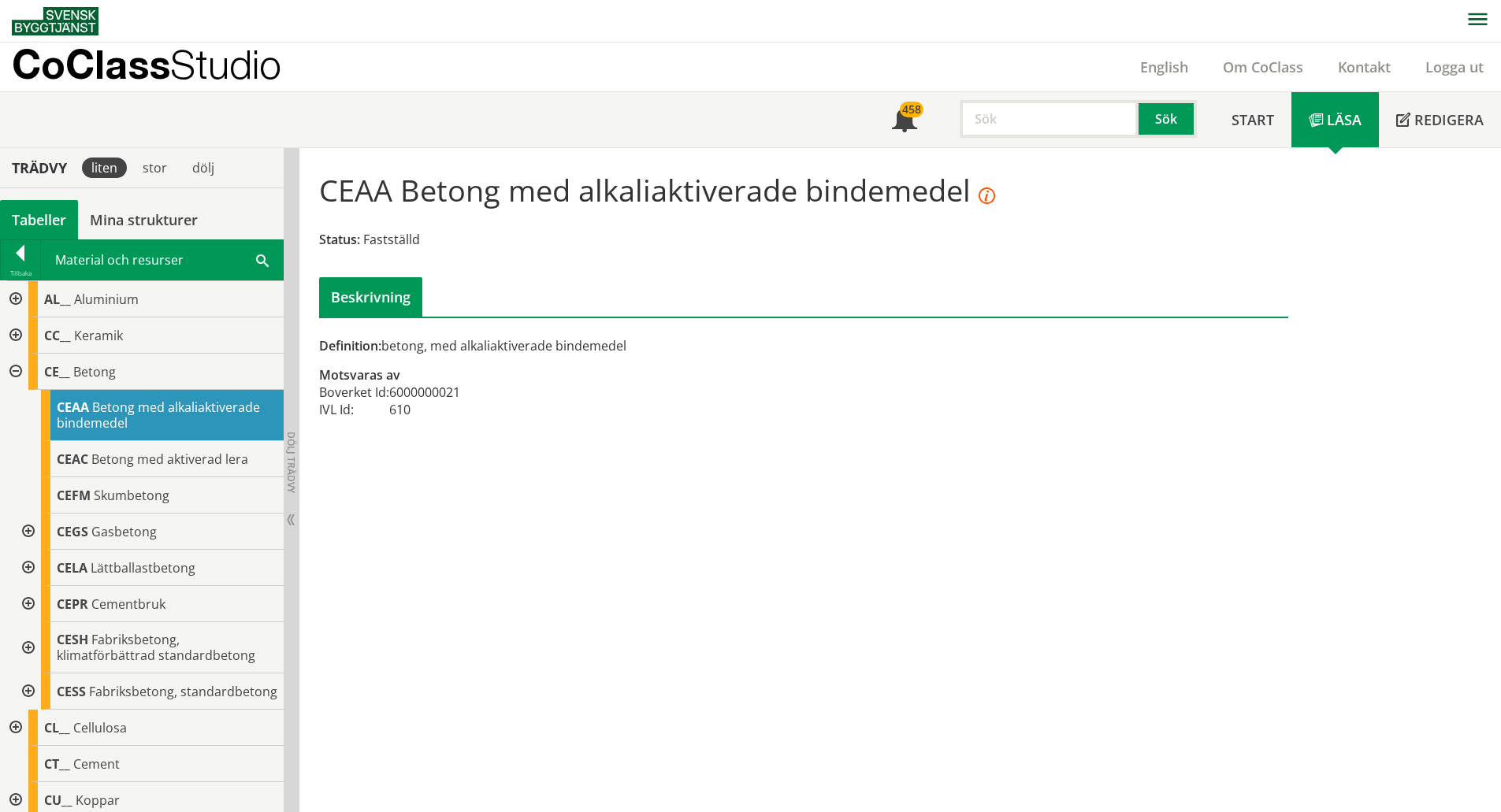
click at [11, 375] on div at bounding box center [14, 371] width 29 height 36
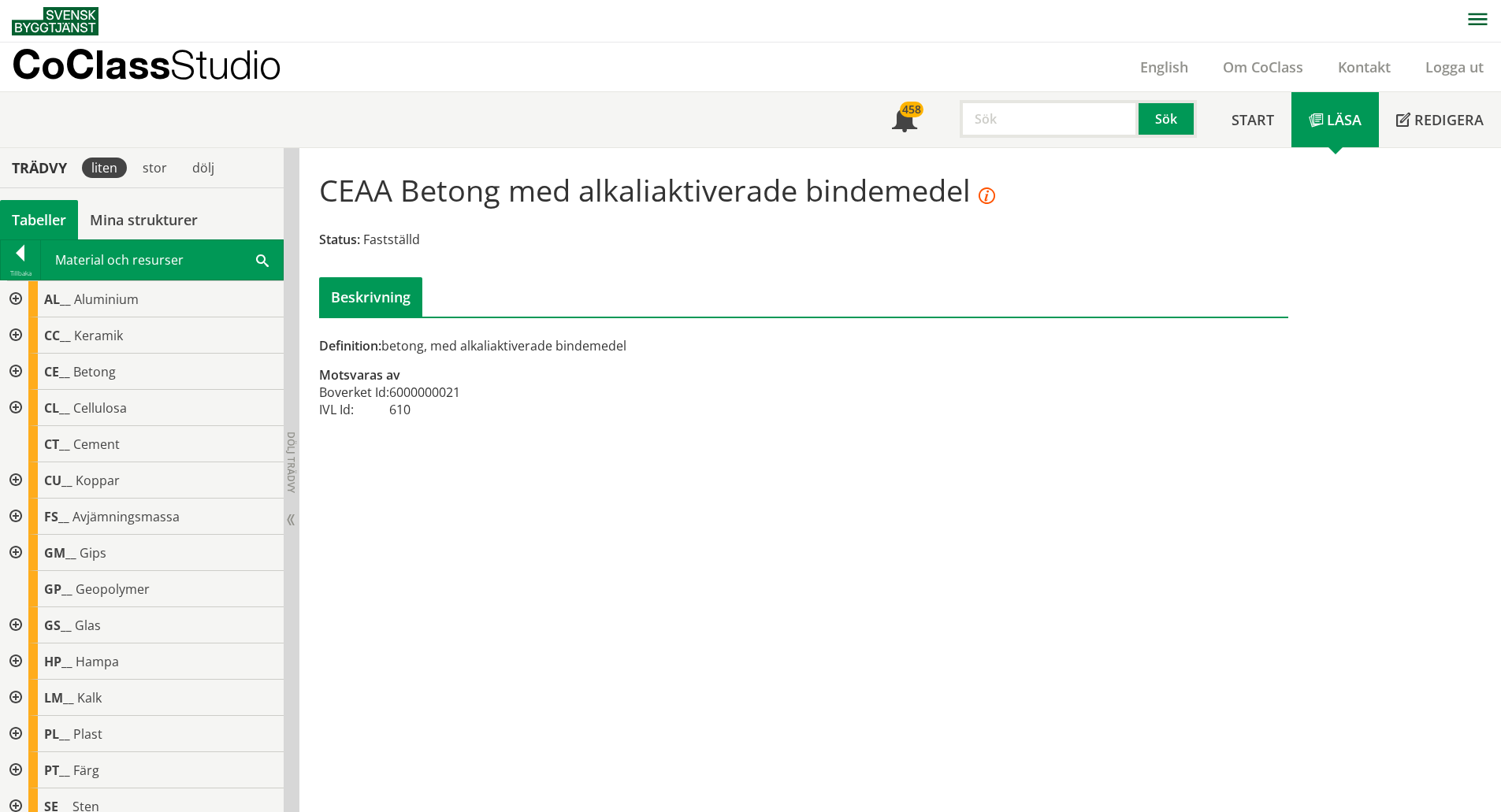
click at [18, 251] on div at bounding box center [20, 255] width 39 height 22
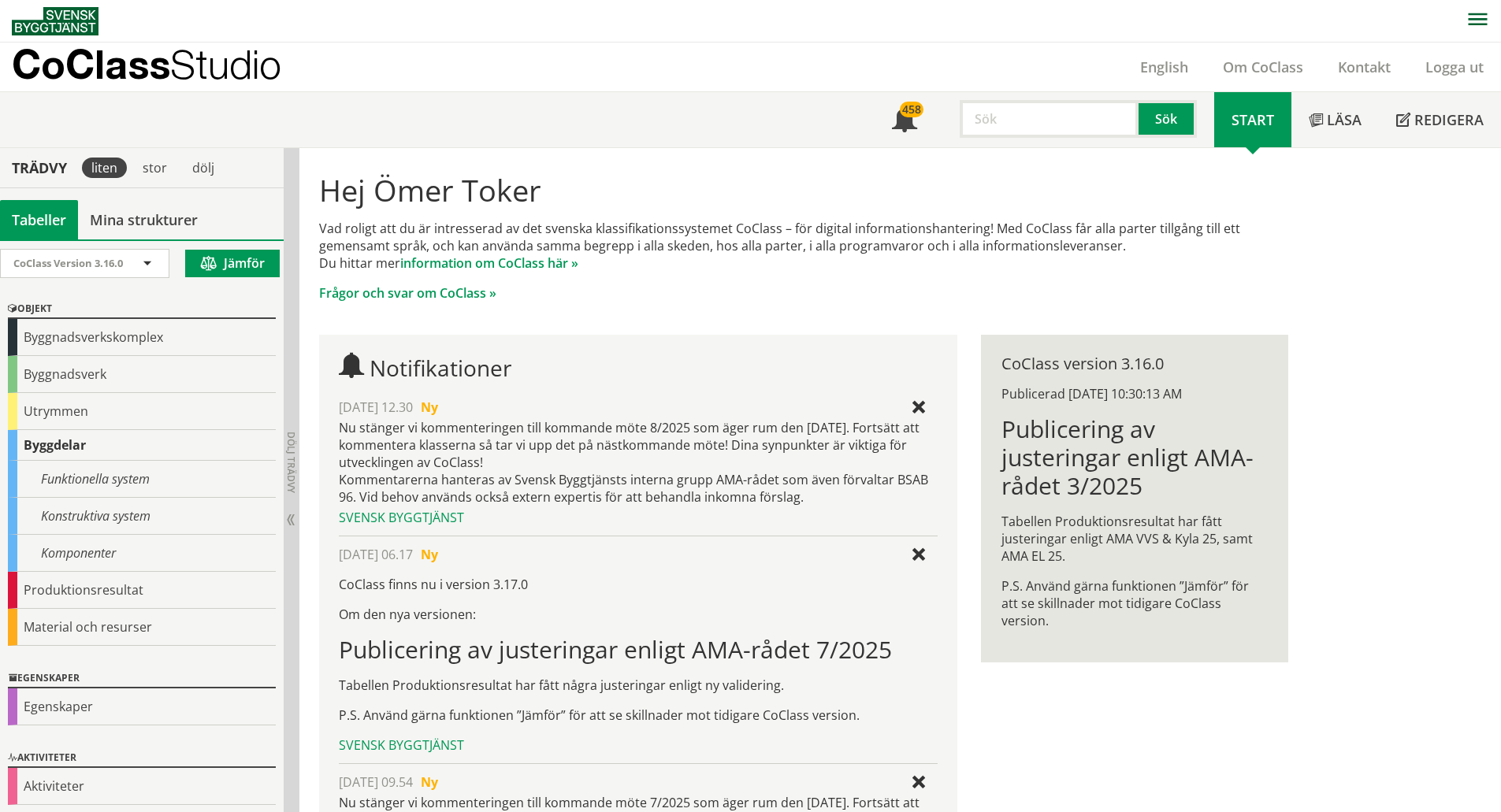
click at [1001, 125] on input "text" at bounding box center [1049, 119] width 179 height 38
click at [1020, 153] on div "bergmodell" at bounding box center [1046, 152] width 165 height 24
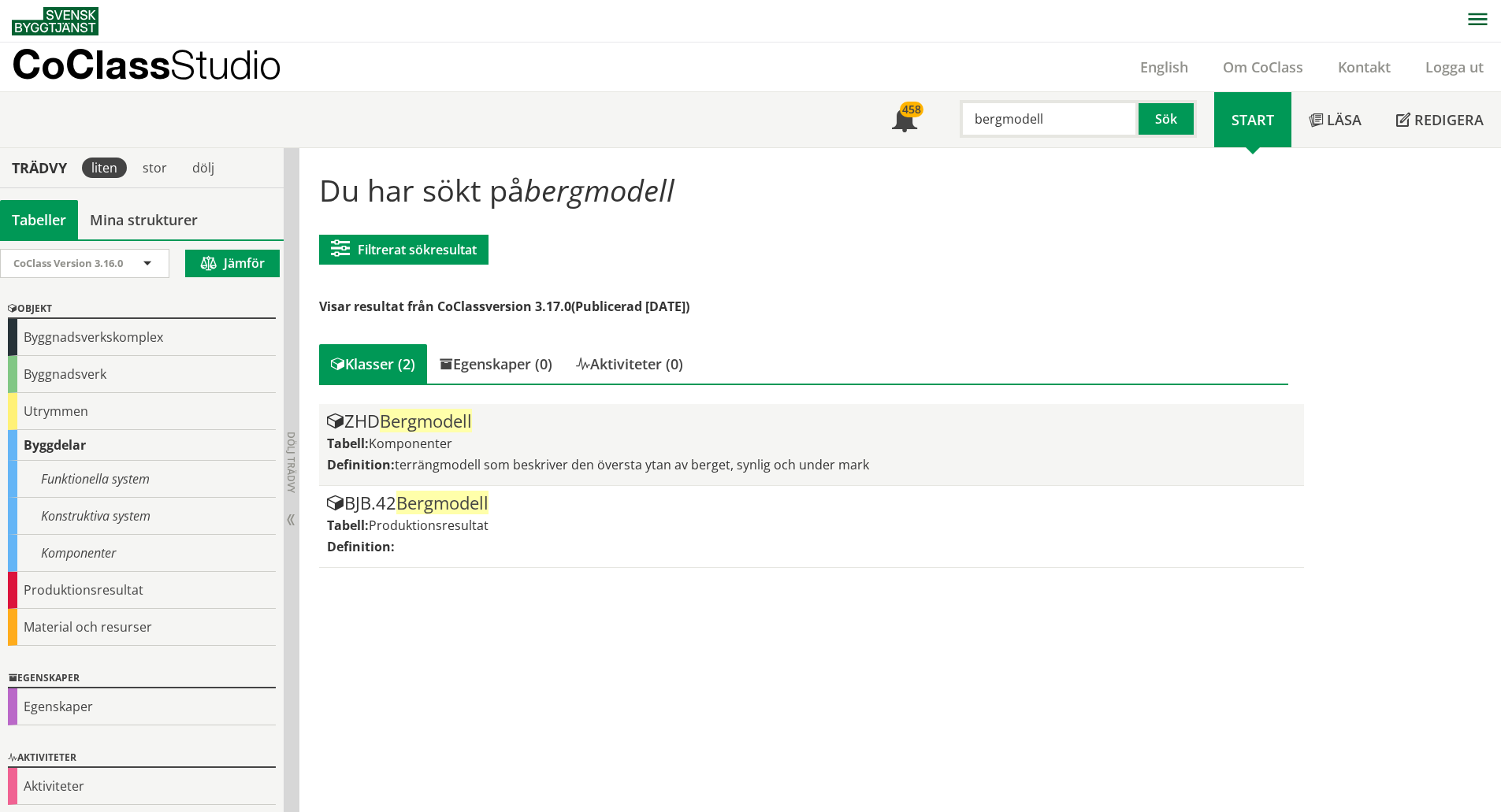
type input "bergmodell"
click at [458, 422] on span "Bergmodell" at bounding box center [425, 420] width 92 height 24
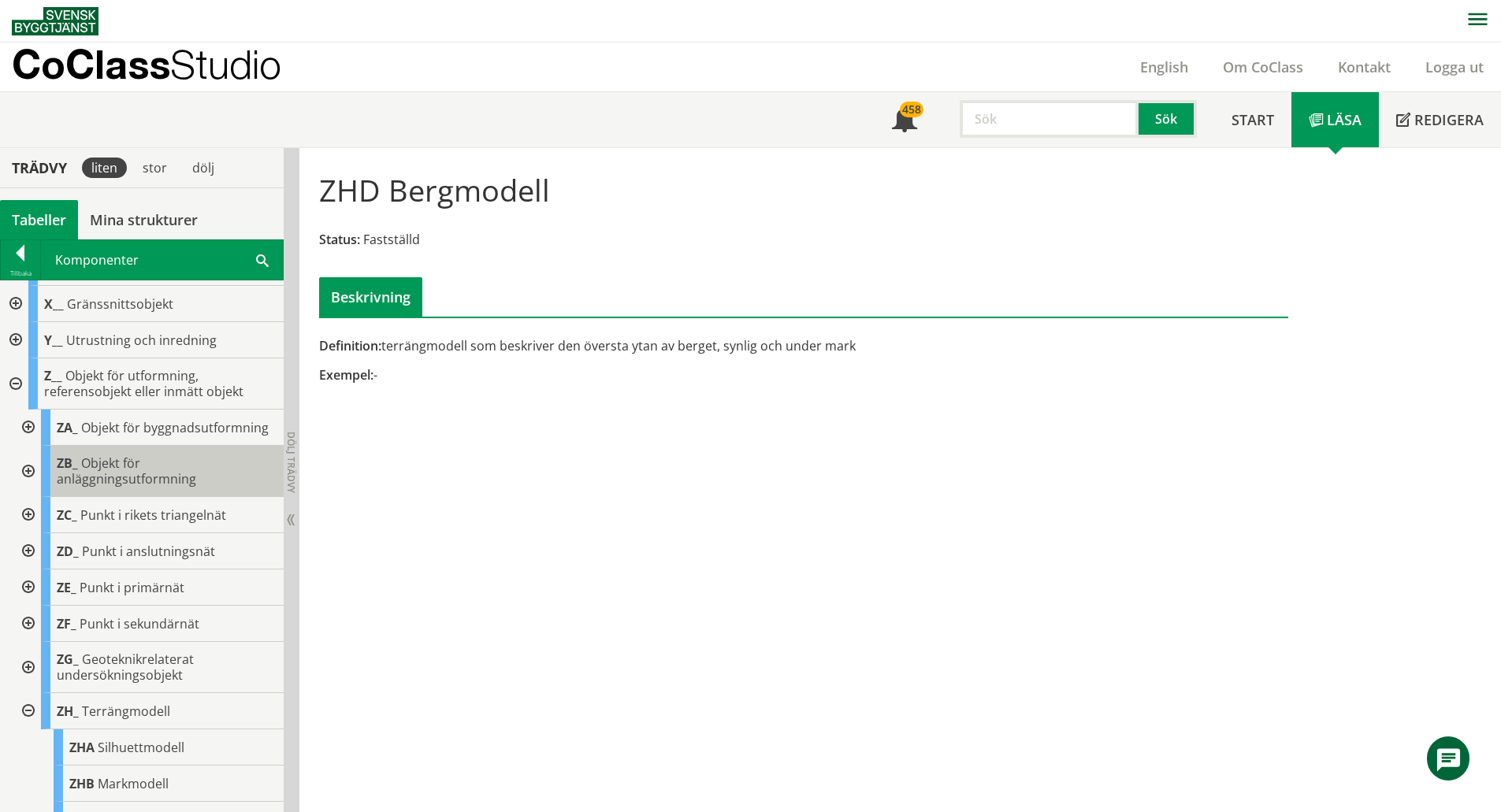
scroll to position [670, 0]
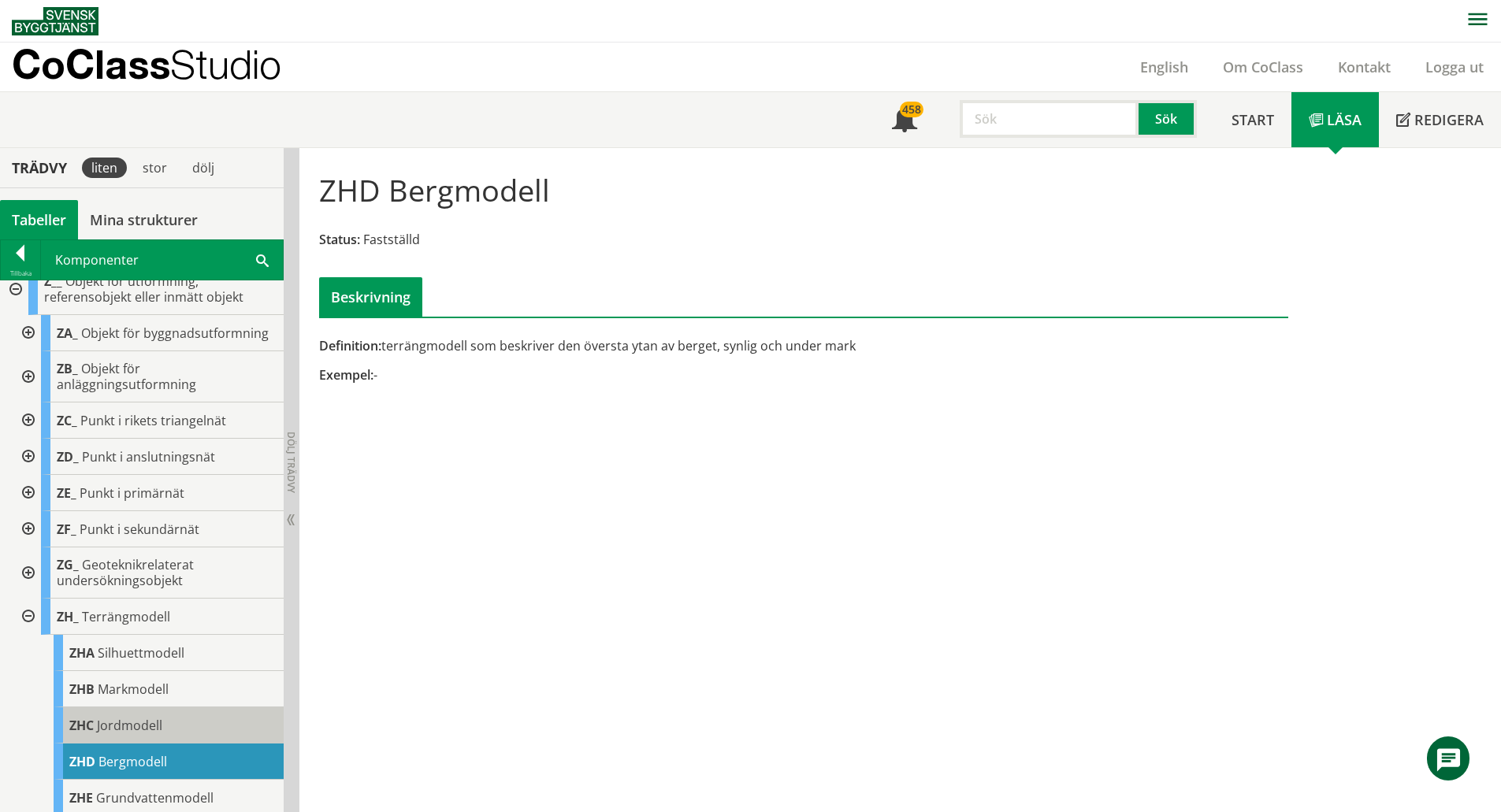
click at [127, 734] on span "Jordmodell" at bounding box center [130, 725] width 65 height 17
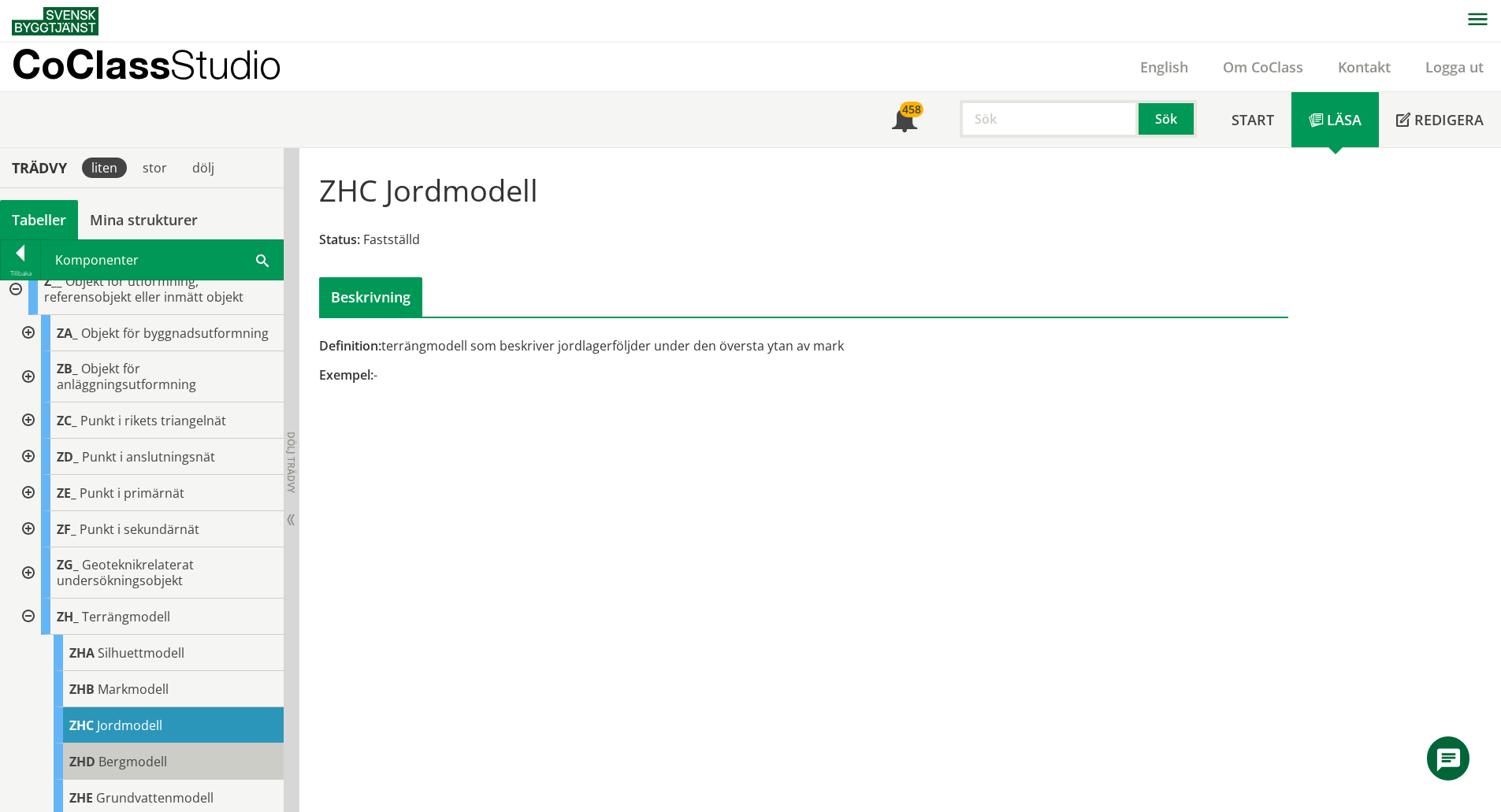
click at [124, 770] on span "Bergmodell" at bounding box center [133, 761] width 69 height 17
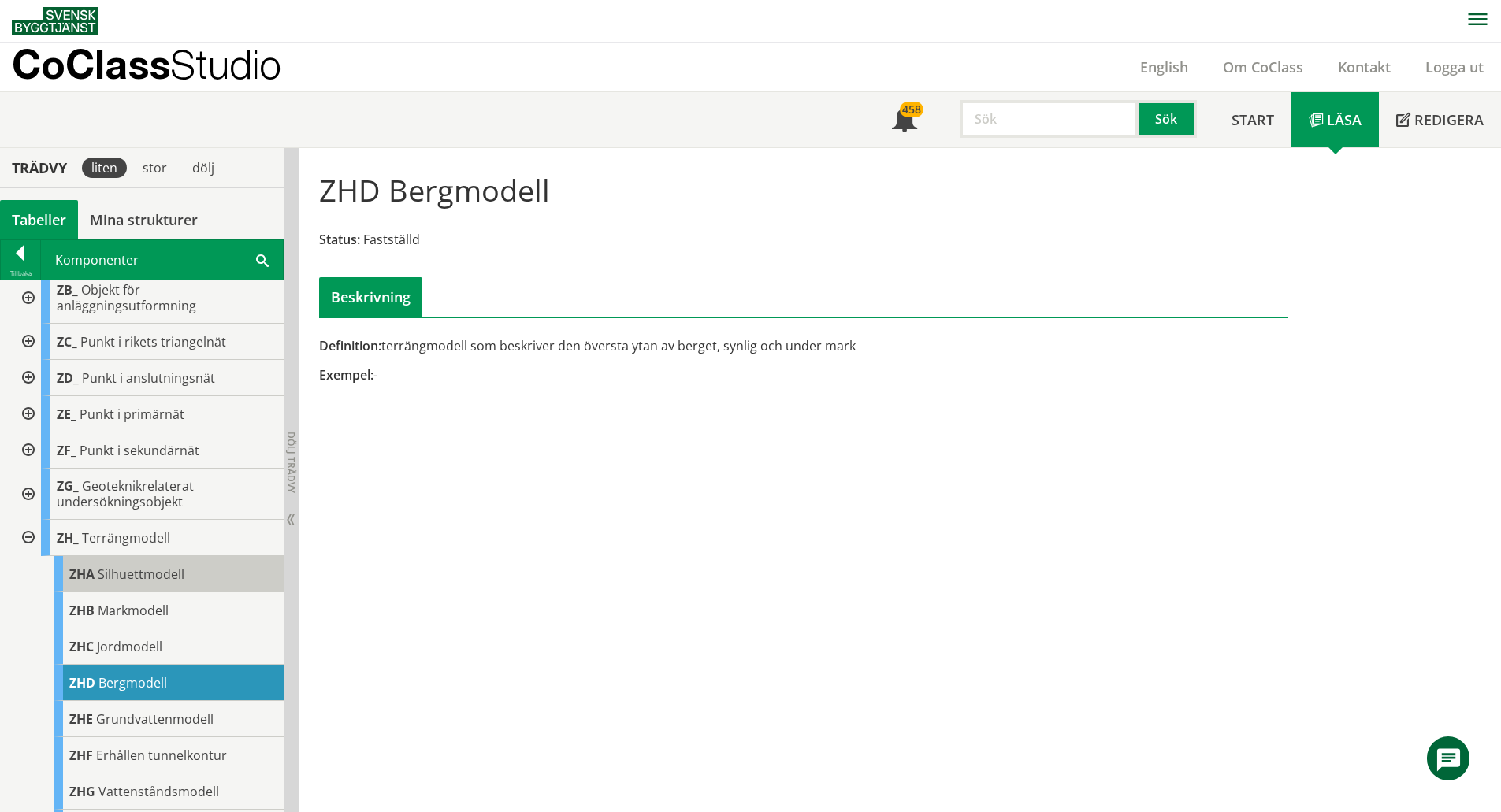
scroll to position [906, 0]
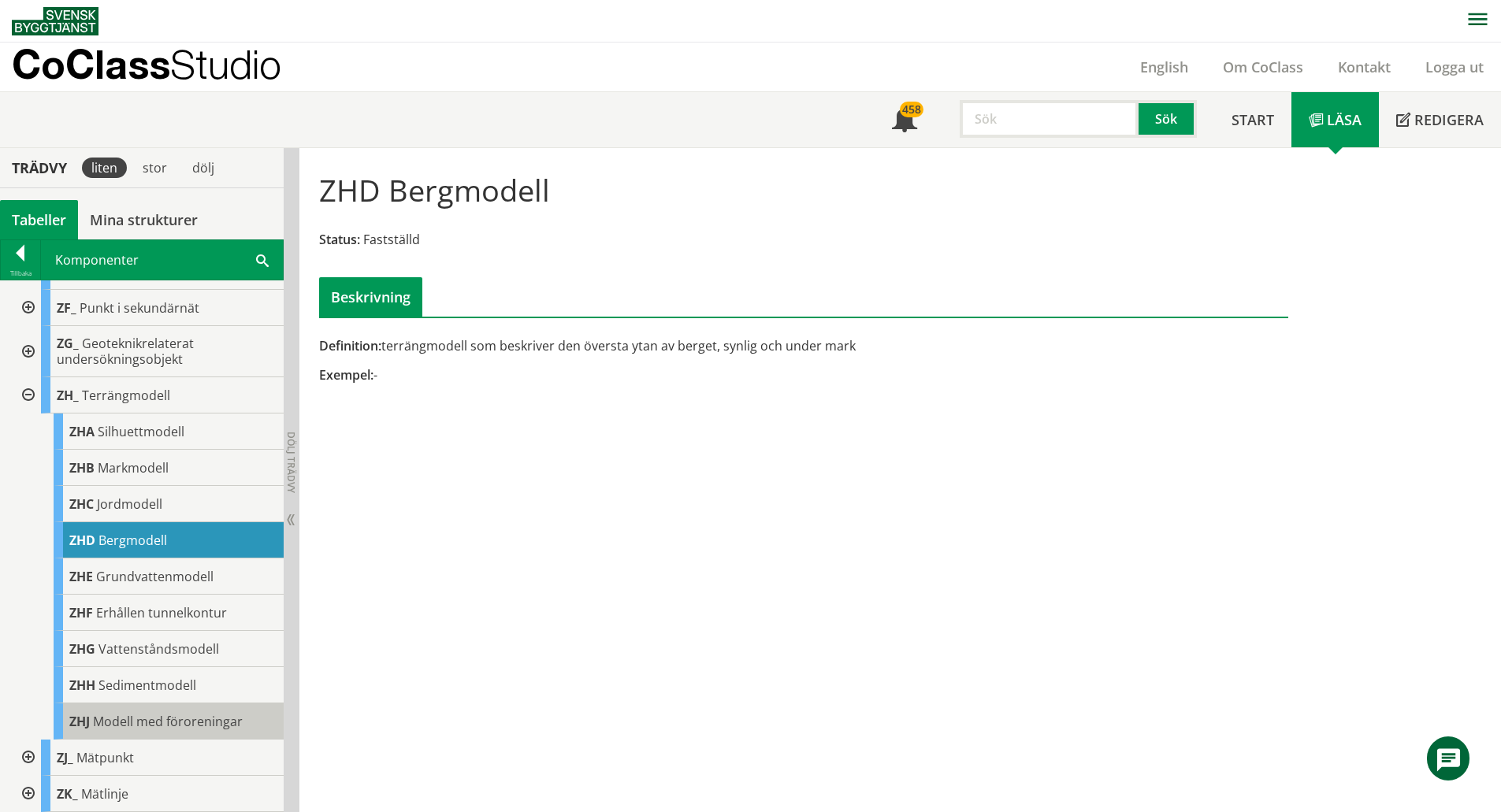
click at [142, 711] on div "ZHJ Modell med föroreningar" at bounding box center [169, 721] width 230 height 36
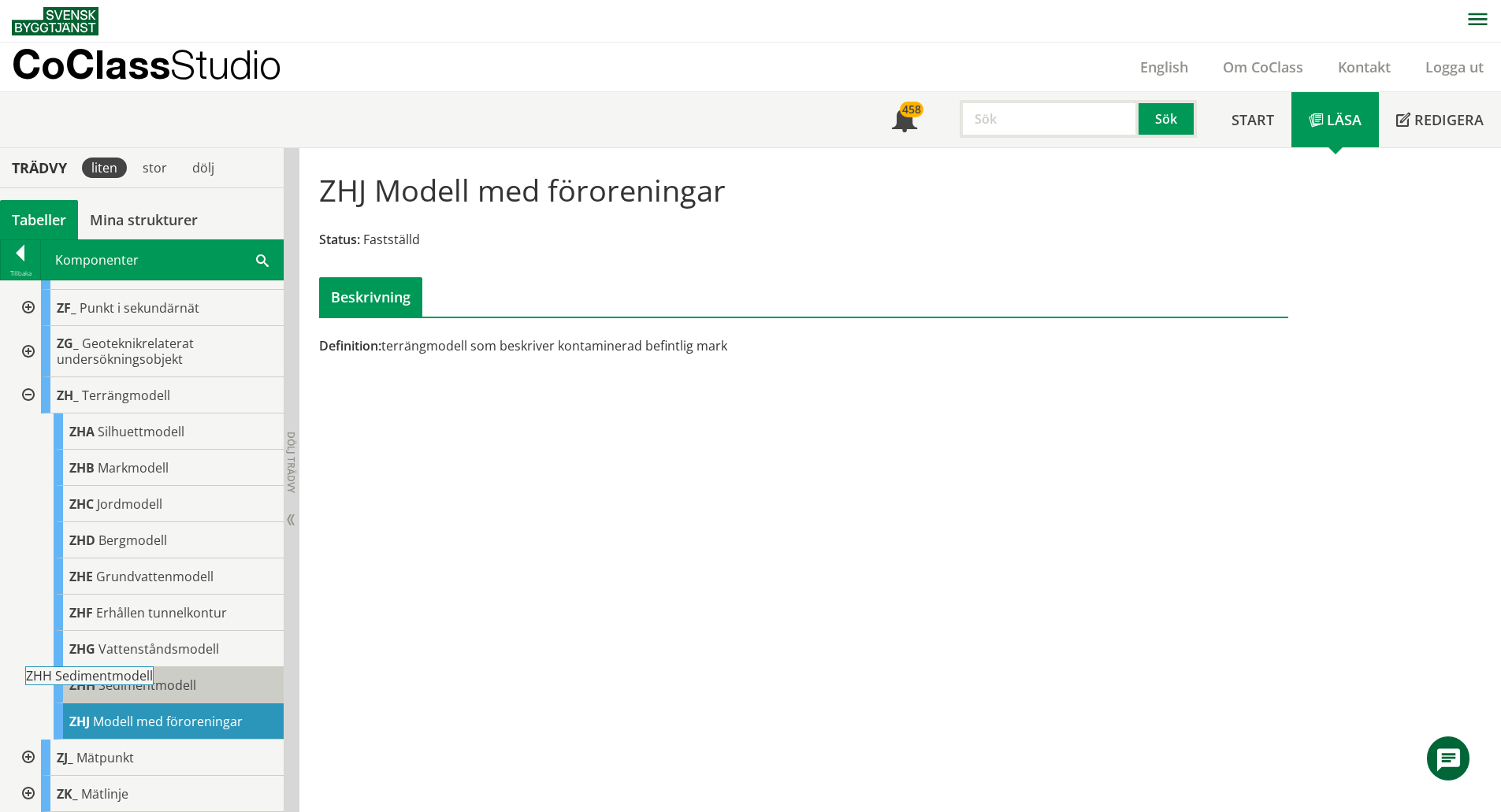
click at [149, 683] on body "AMA AMA Beskrivningsverktyg AMA Funktion BSAB Bygginfo Byggjura Byggkatalogen […" at bounding box center [750, 406] width 1501 height 812
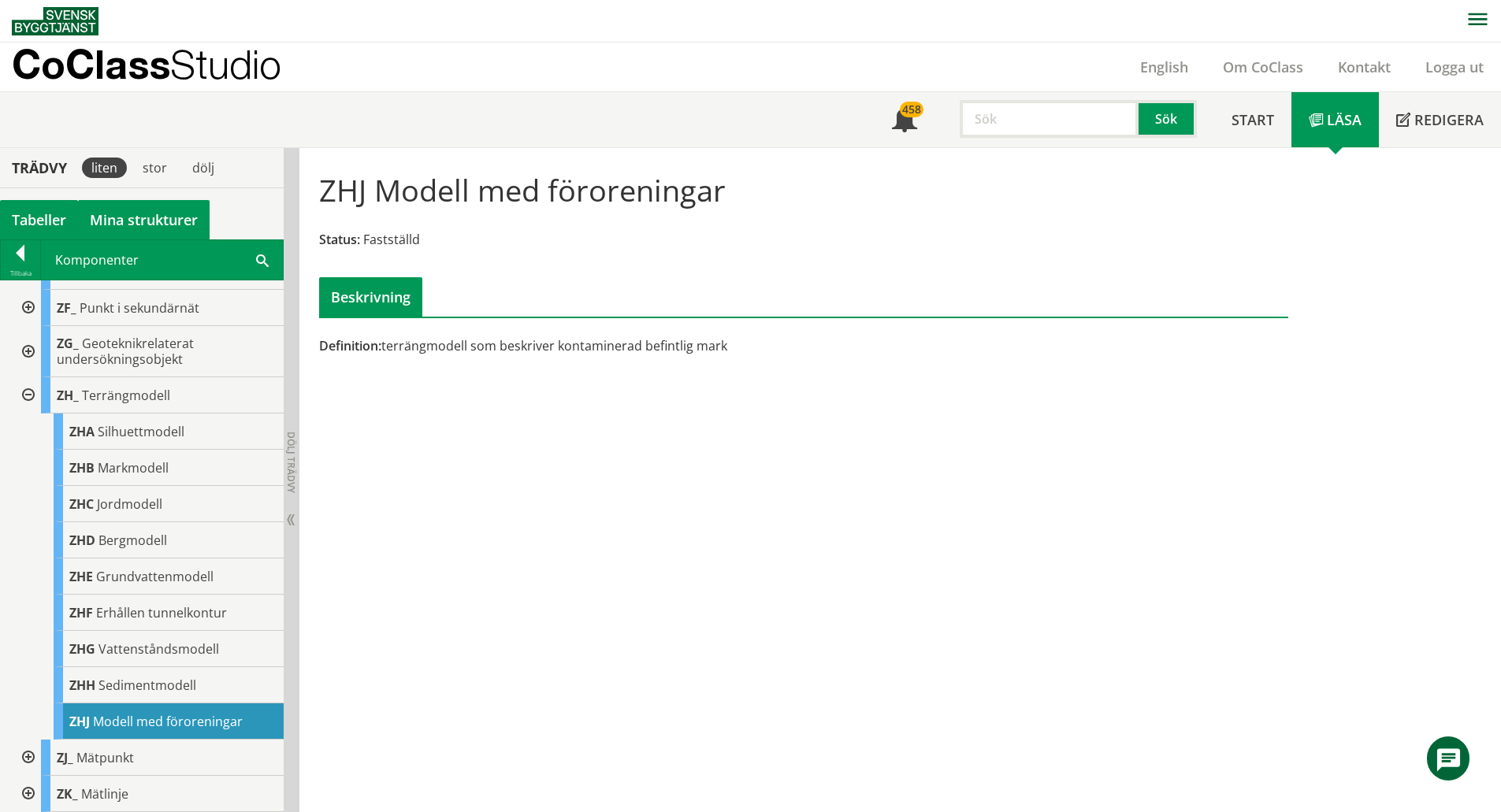
click at [157, 226] on link "Mina strukturer" at bounding box center [144, 220] width 131 height 39
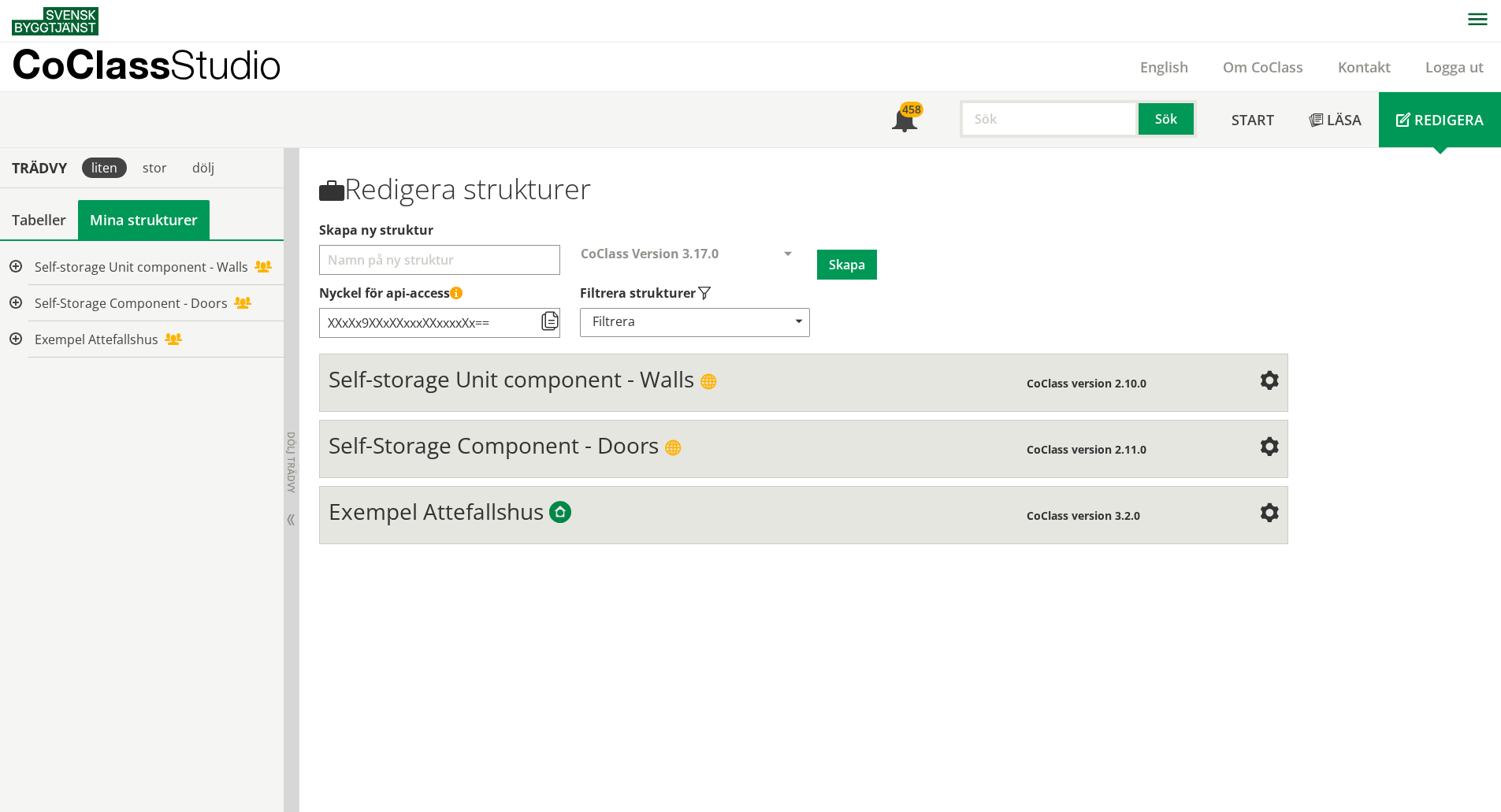
click at [375, 264] on input "Skapa ny struktur" at bounding box center [439, 260] width 241 height 30
click at [393, 512] on span "Exempel Attefallshus" at bounding box center [437, 511] width 215 height 30
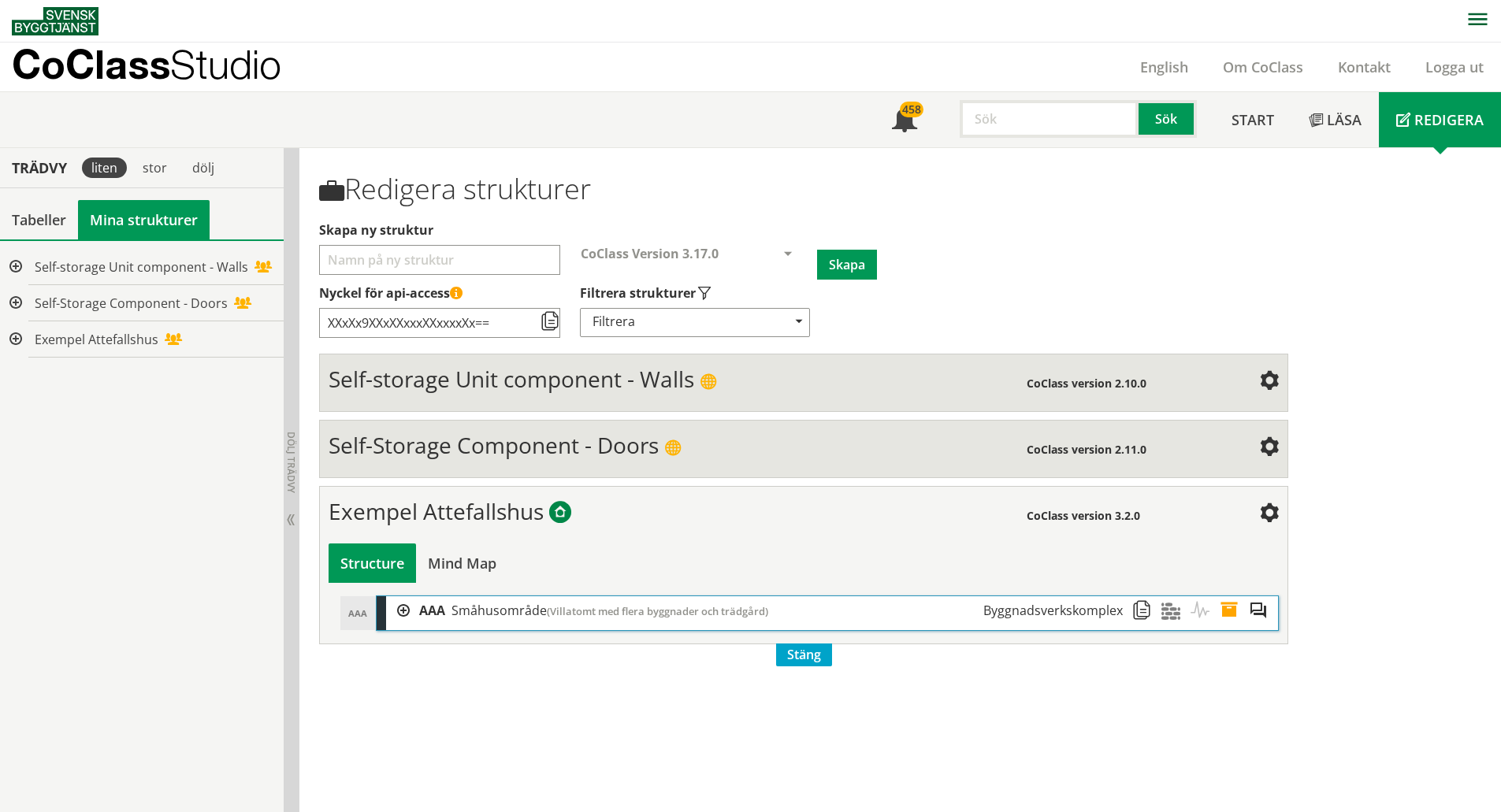
click at [400, 609] on div at bounding box center [397, 611] width 24 height 29
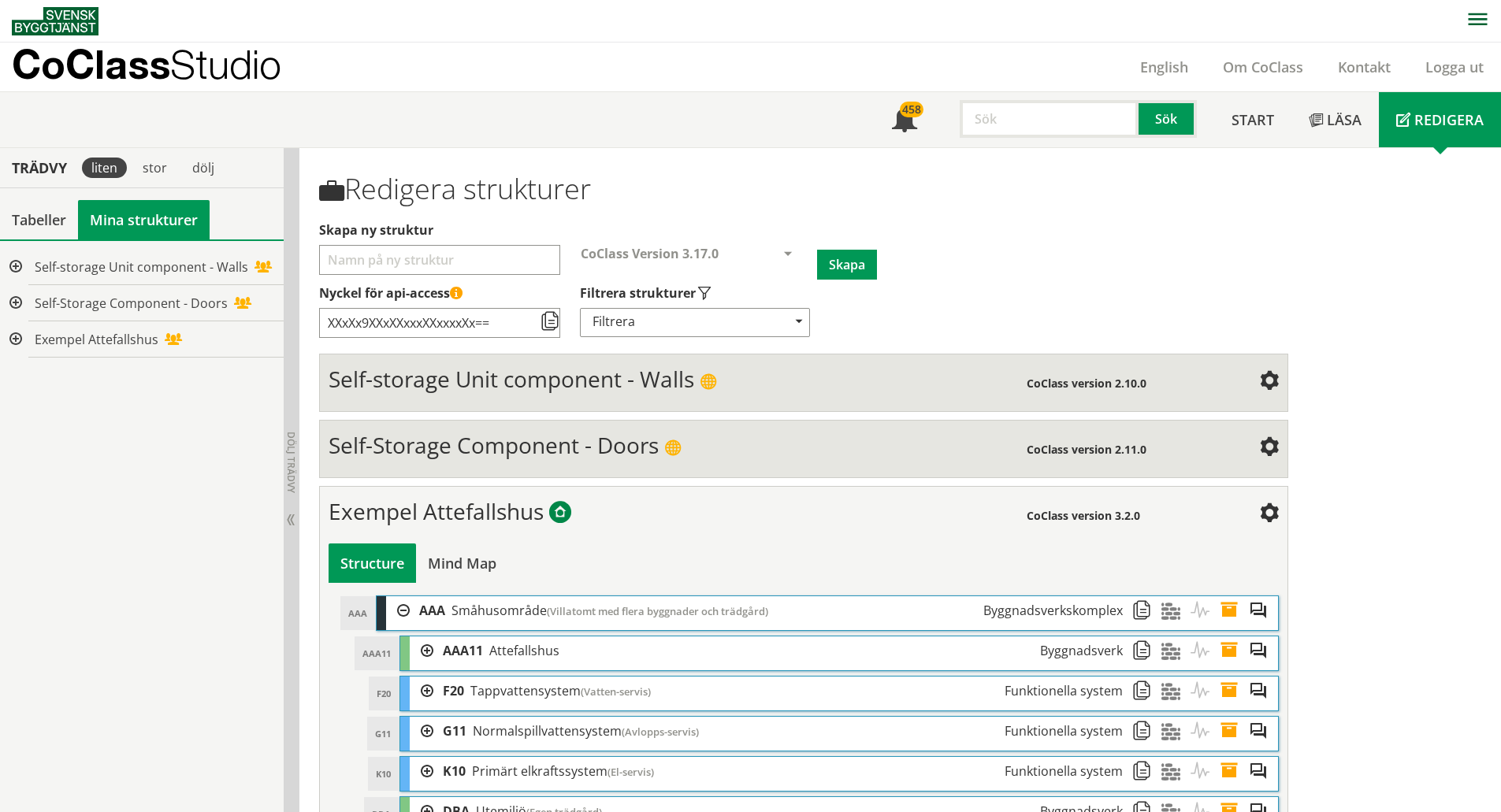
click at [400, 609] on div at bounding box center [397, 611] width 24 height 29
